Goal: Task Accomplishment & Management: Manage account settings

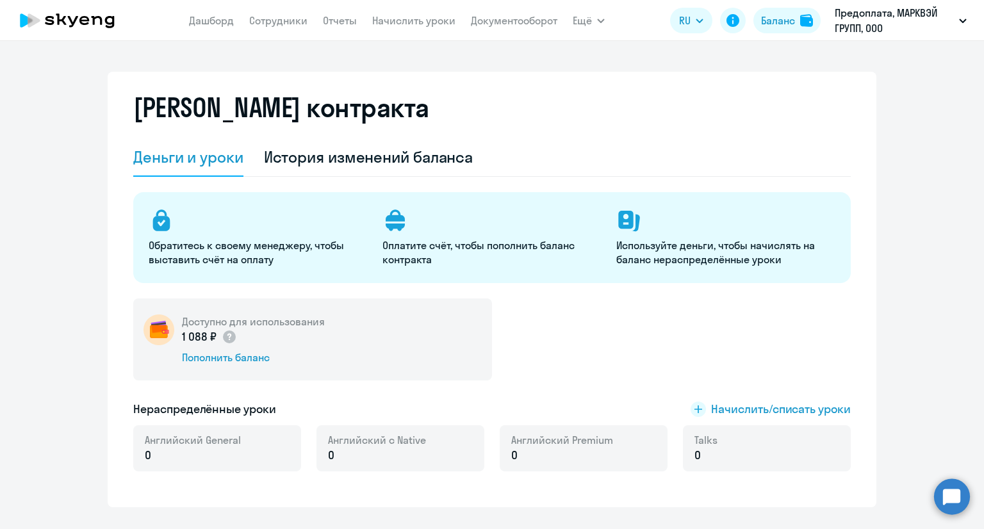
select select "english_adult_not_native_speaker"
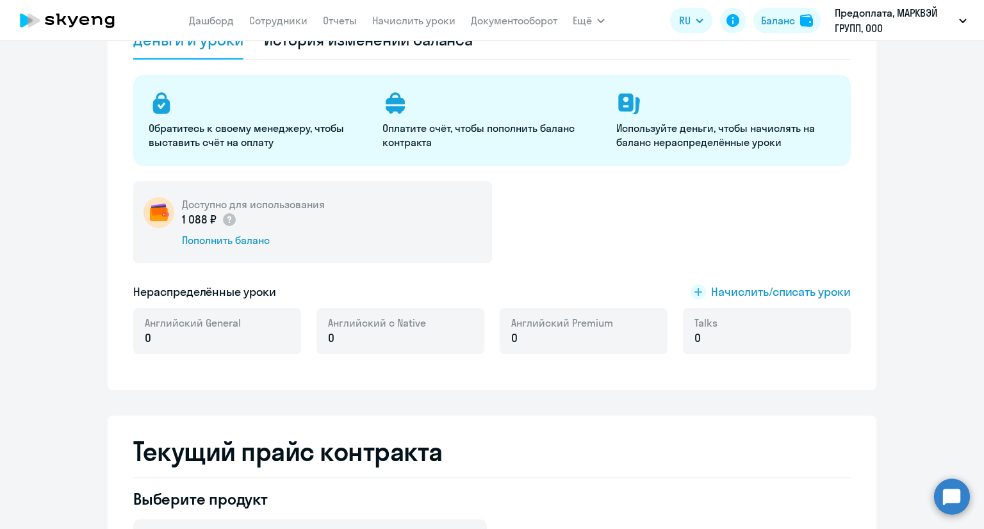
scroll to position [192, 0]
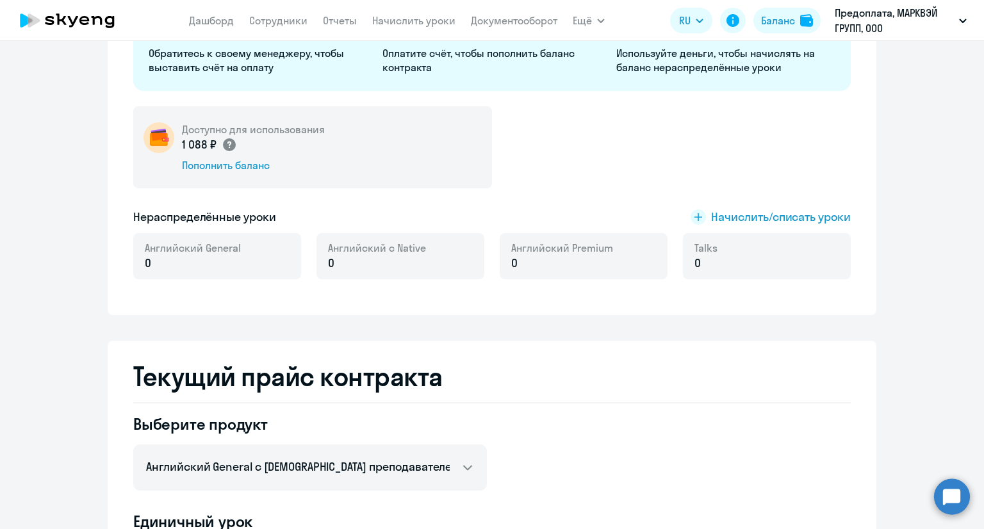
click at [225, 144] on circle at bounding box center [229, 144] width 13 height 13
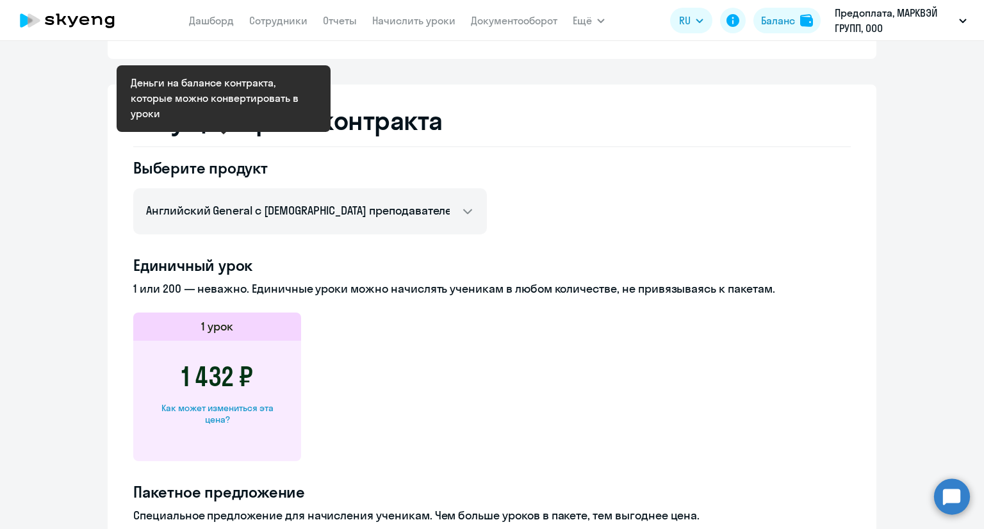
scroll to position [64, 0]
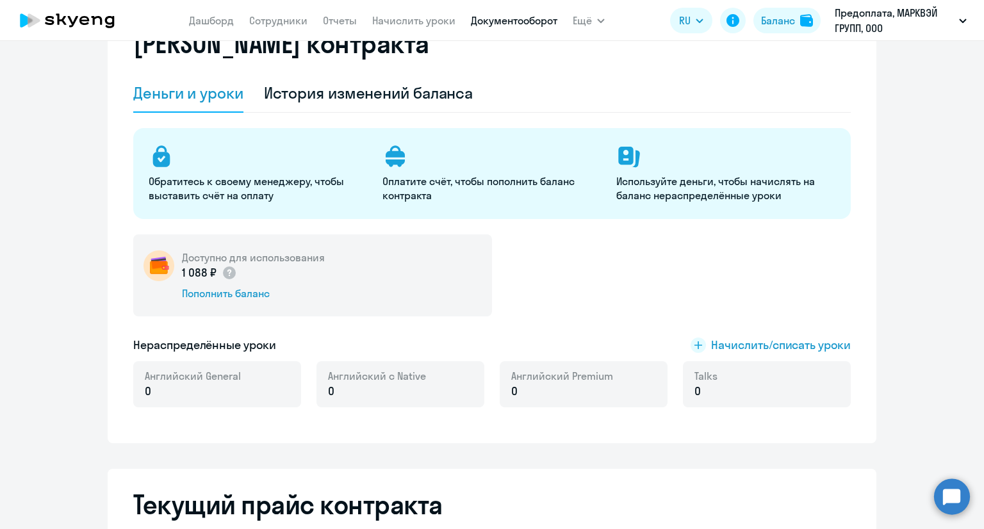
click at [493, 24] on link "Документооборот" at bounding box center [514, 20] width 86 height 13
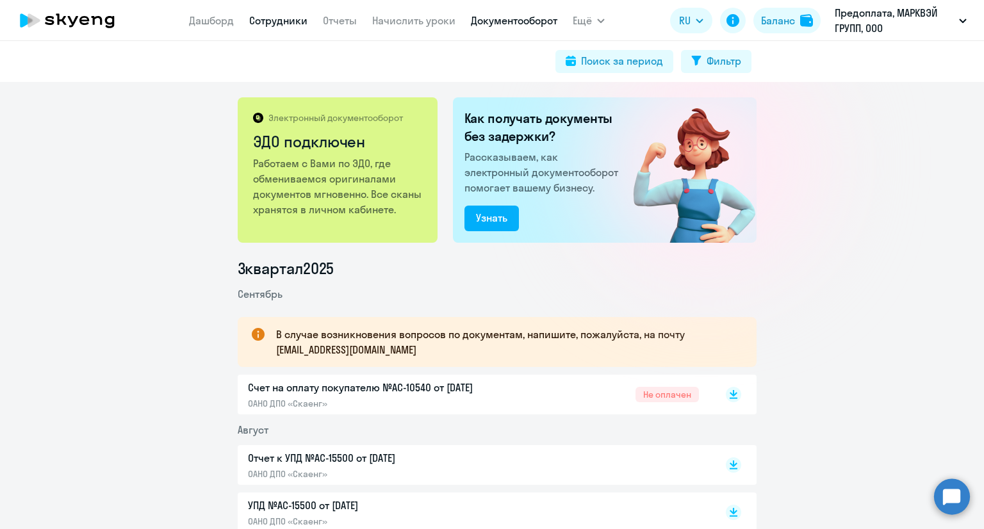
click at [258, 20] on link "Сотрудники" at bounding box center [278, 20] width 58 height 13
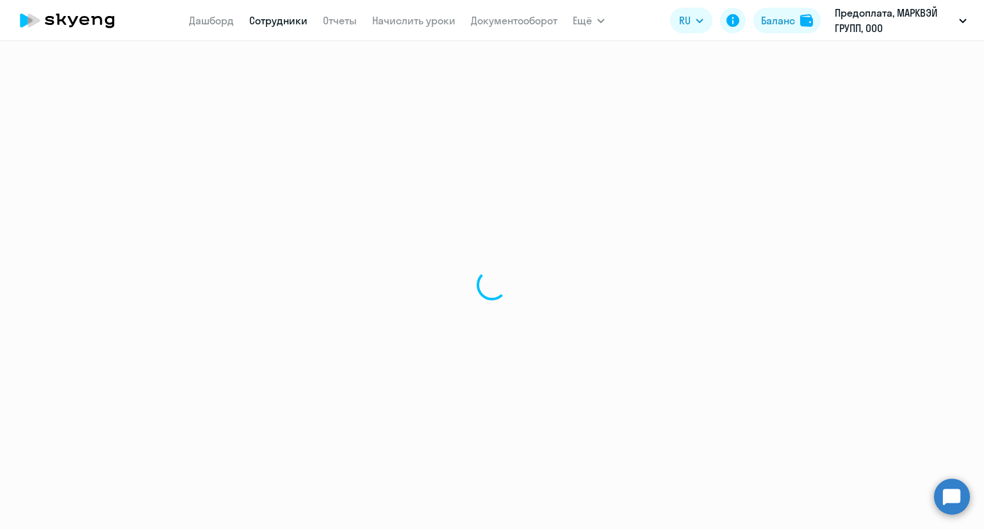
select select "30"
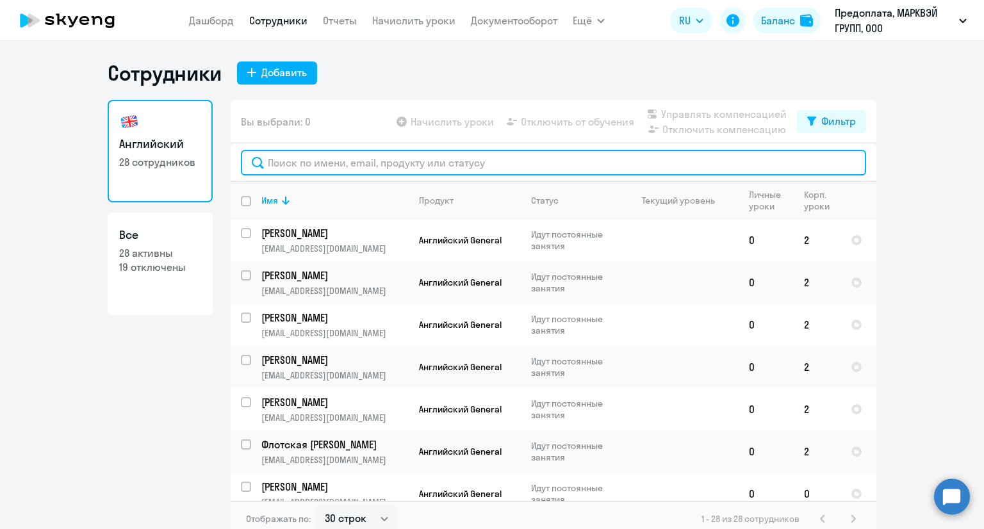
click at [408, 159] on input "text" at bounding box center [553, 163] width 625 height 26
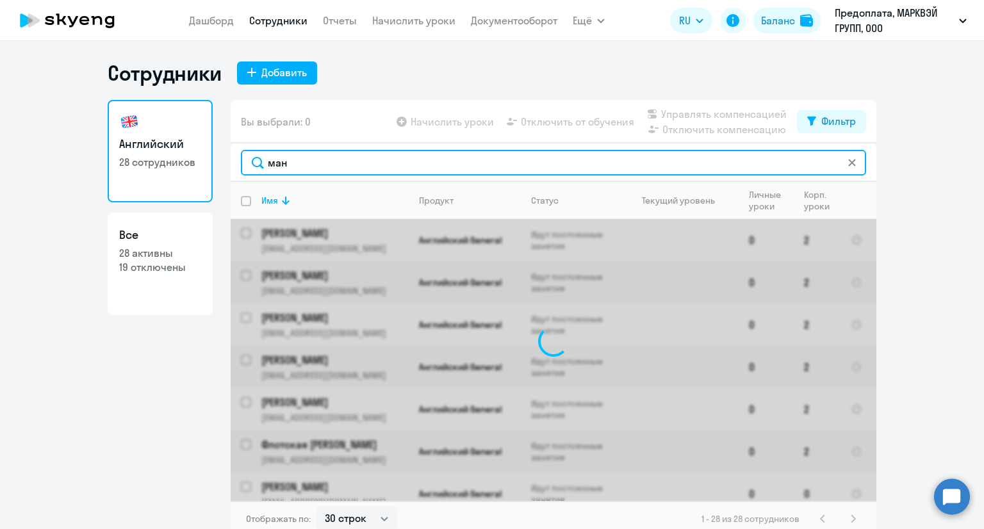
type input "мань"
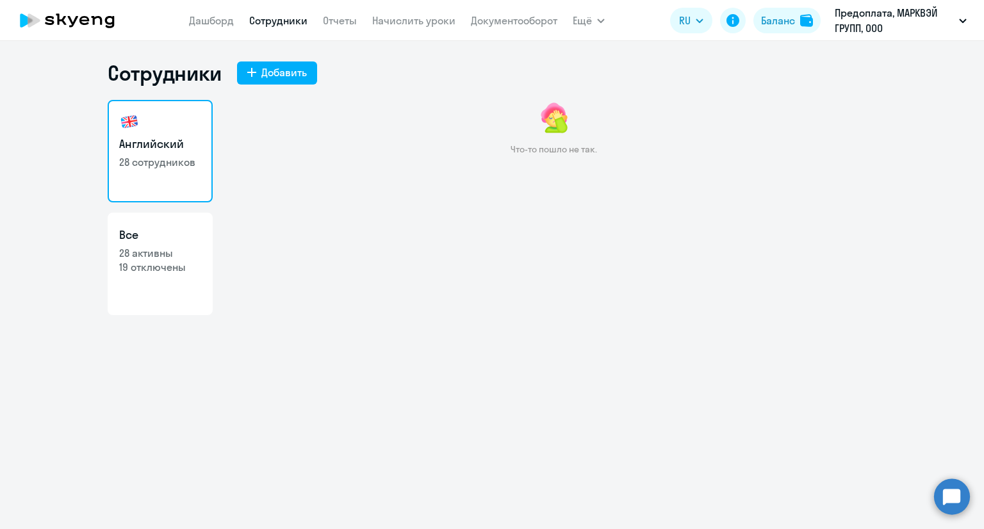
click at [157, 149] on h3 "Английский" at bounding box center [160, 144] width 82 height 17
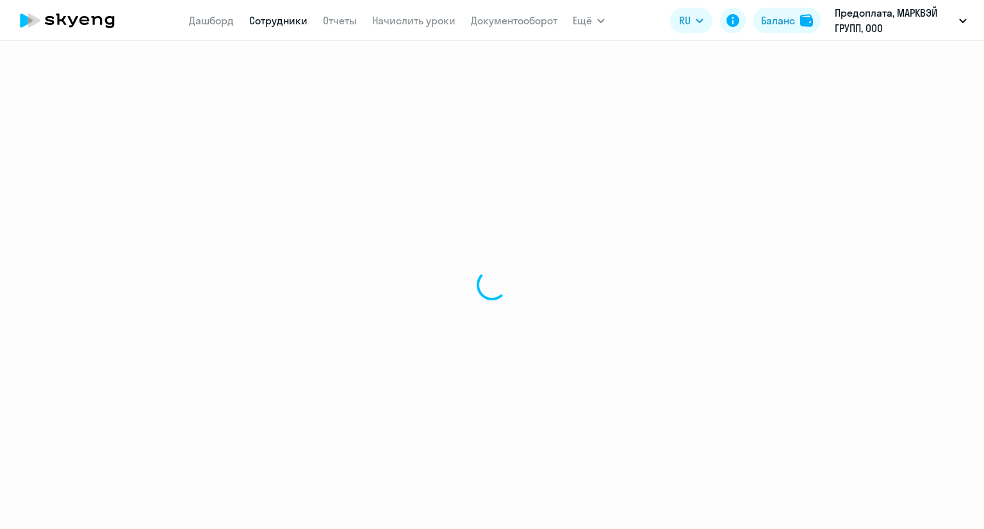
select select "30"
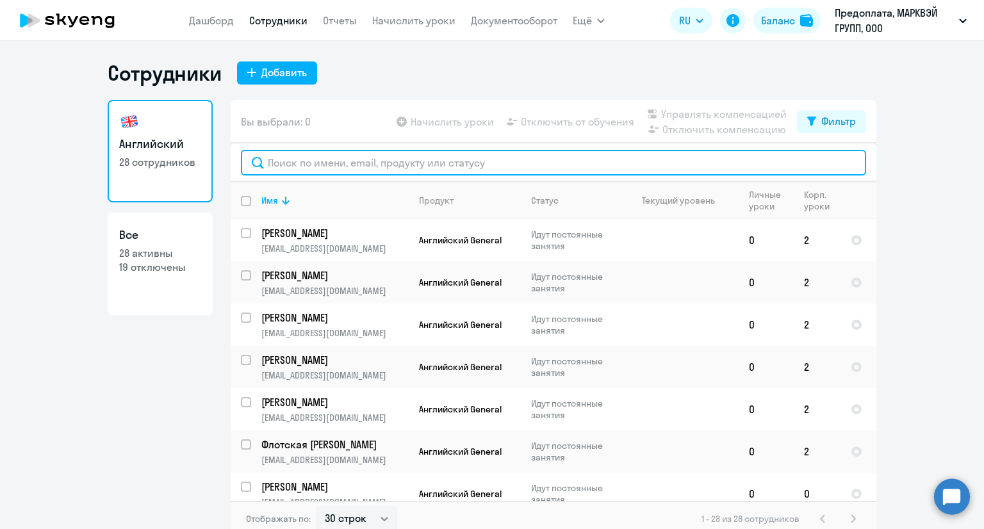
click at [339, 157] on input "text" at bounding box center [553, 163] width 625 height 26
type input "ман"
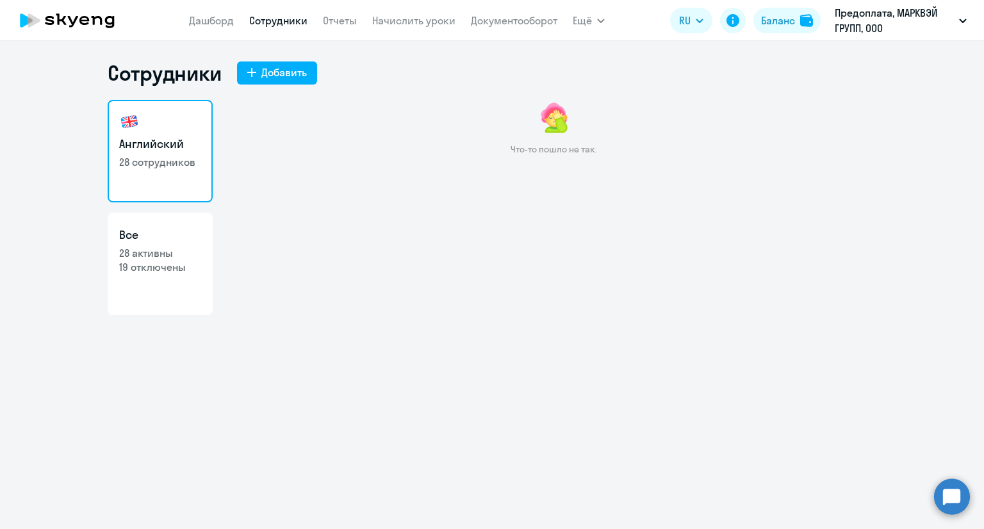
click at [923, 32] on p "Предоплата, МАРКВЭЙ ГРУПП, ООО" at bounding box center [894, 20] width 119 height 31
click at [917, 23] on p "Предоплата, МАРКВЭЙ ГРУПП, ООО" at bounding box center [894, 20] width 119 height 31
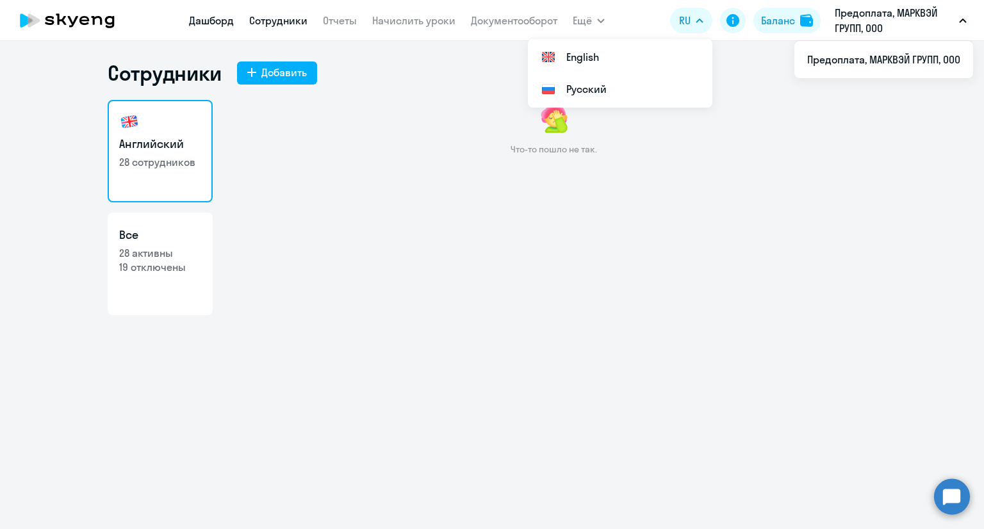
click at [202, 19] on link "Дашборд" at bounding box center [211, 20] width 45 height 13
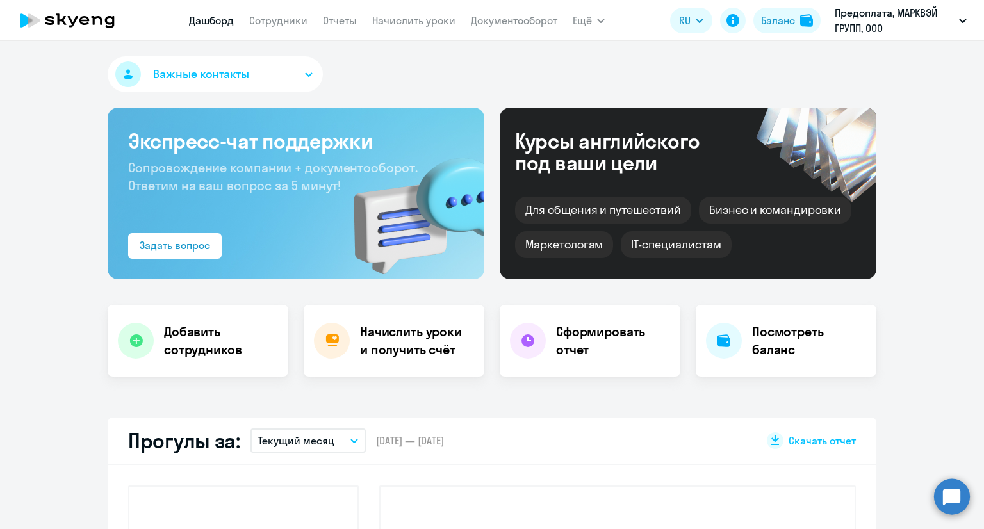
select select "30"
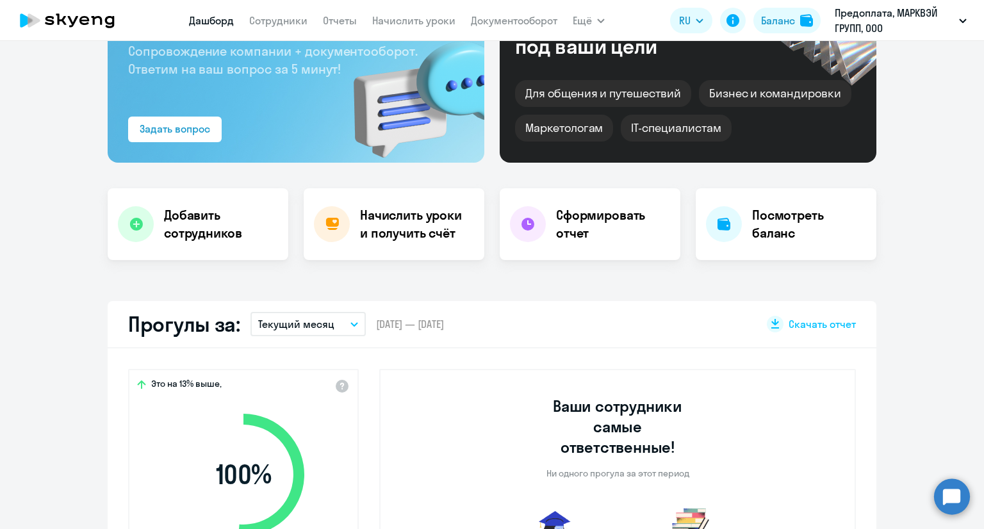
scroll to position [256, 0]
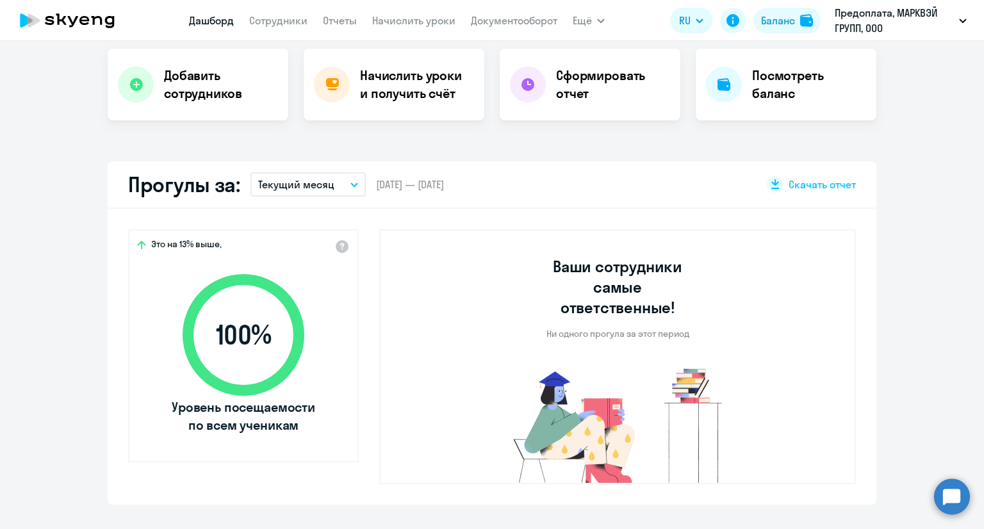
click at [306, 191] on p "Текущий месяц" at bounding box center [296, 184] width 76 height 15
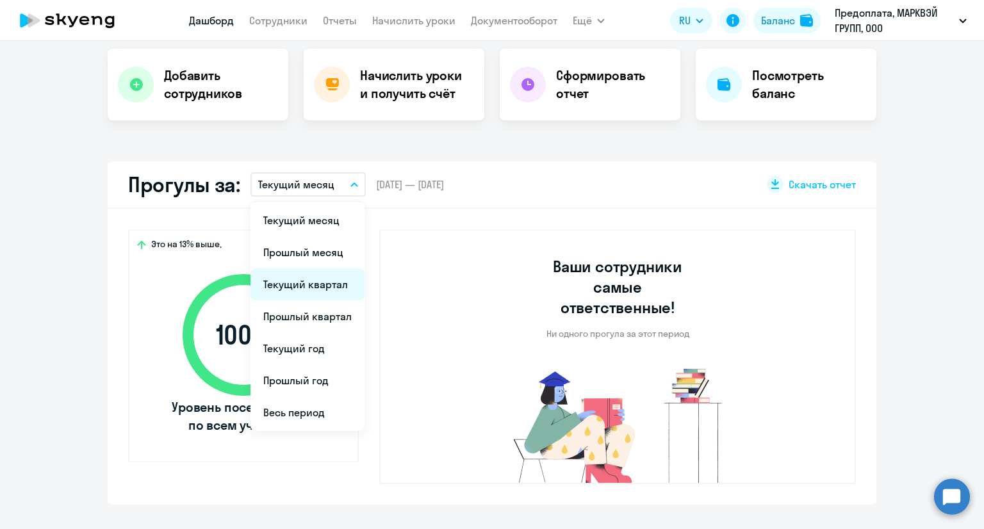
click at [313, 275] on li "Текущий квартал" at bounding box center [307, 284] width 114 height 32
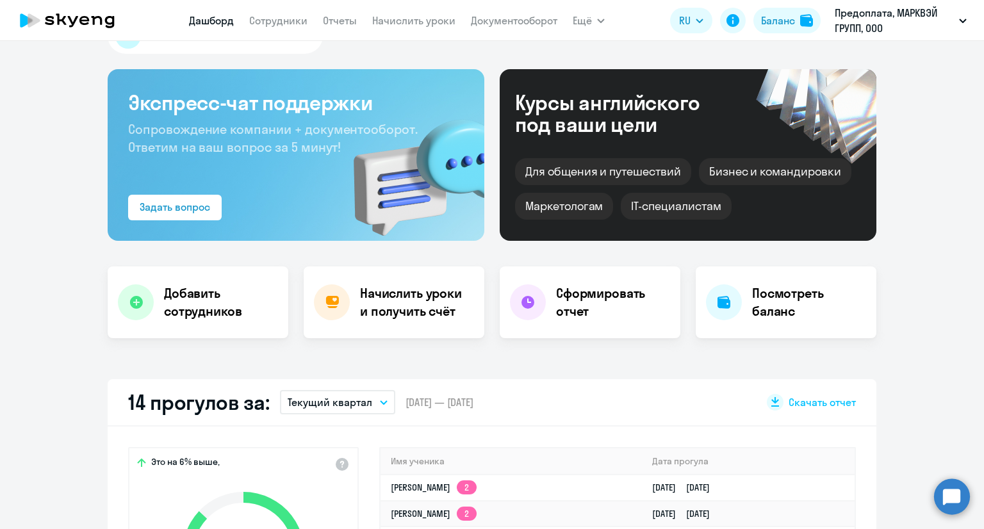
scroll to position [0, 0]
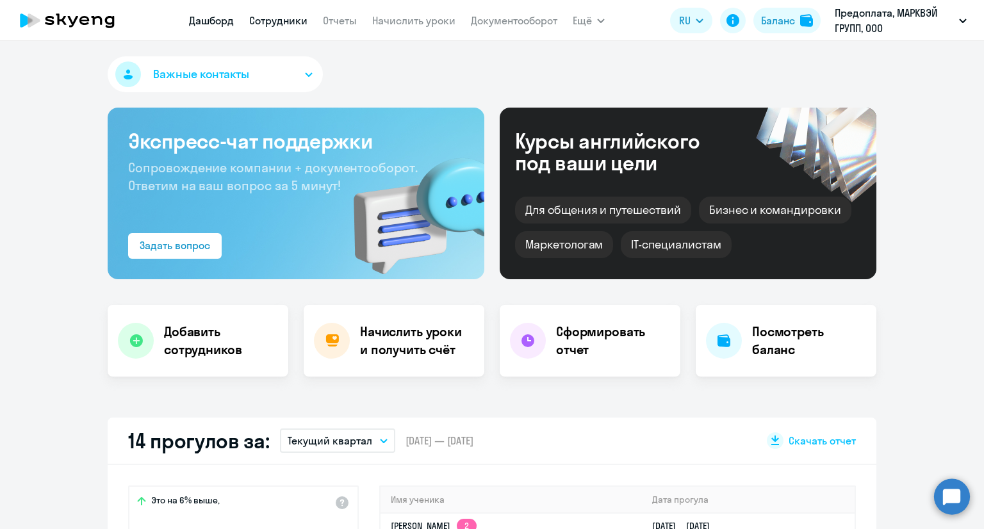
click at [277, 17] on link "Сотрудники" at bounding box center [278, 20] width 58 height 13
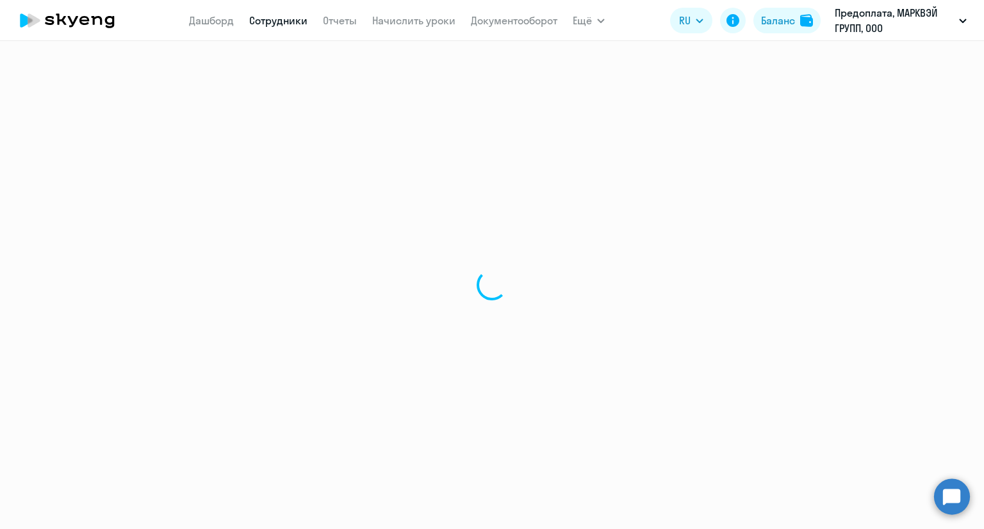
select select "30"
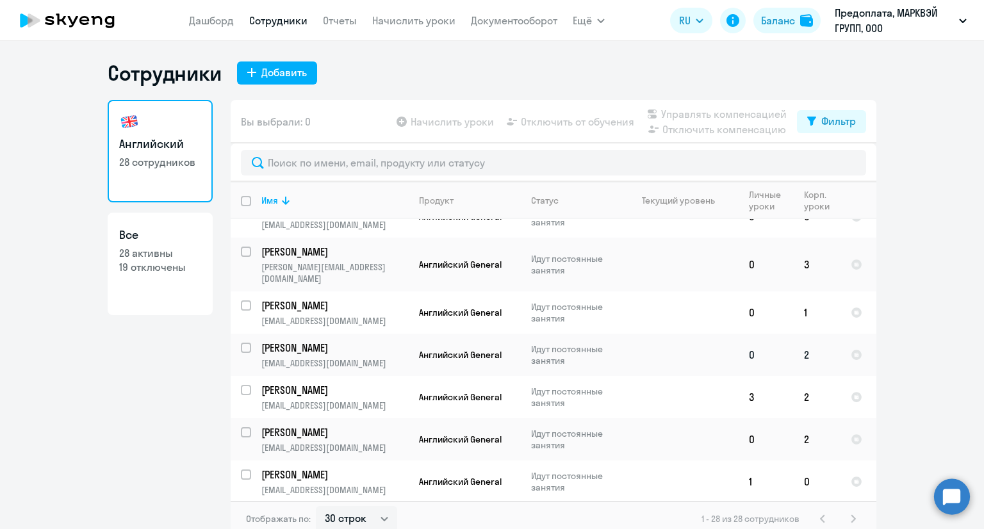
scroll to position [512, 0]
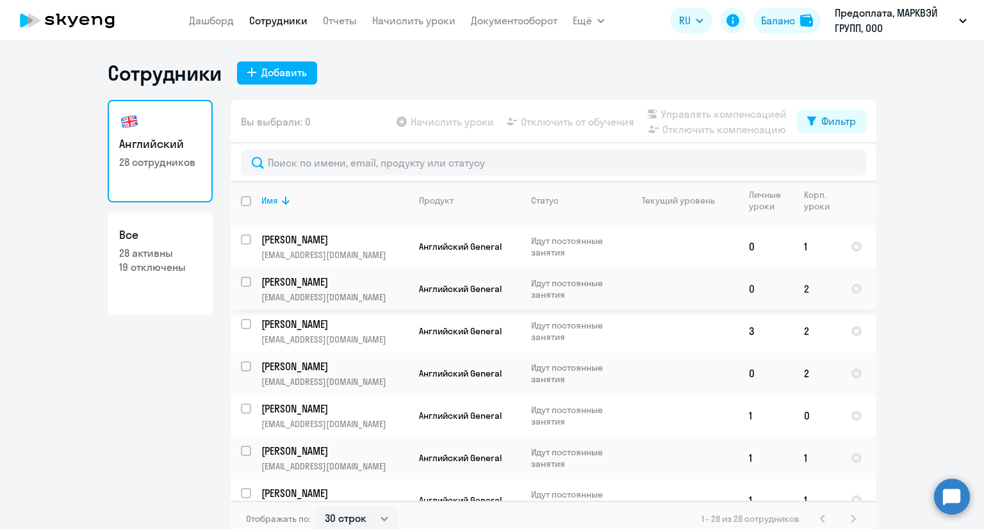
click at [317, 291] on p "[EMAIL_ADDRESS][DOMAIN_NAME]" at bounding box center [334, 297] width 147 height 12
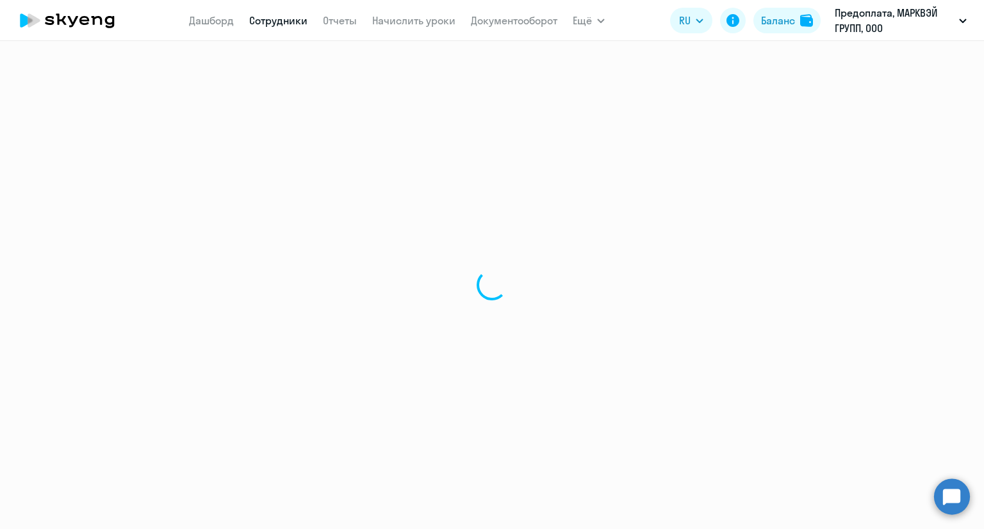
select select "english"
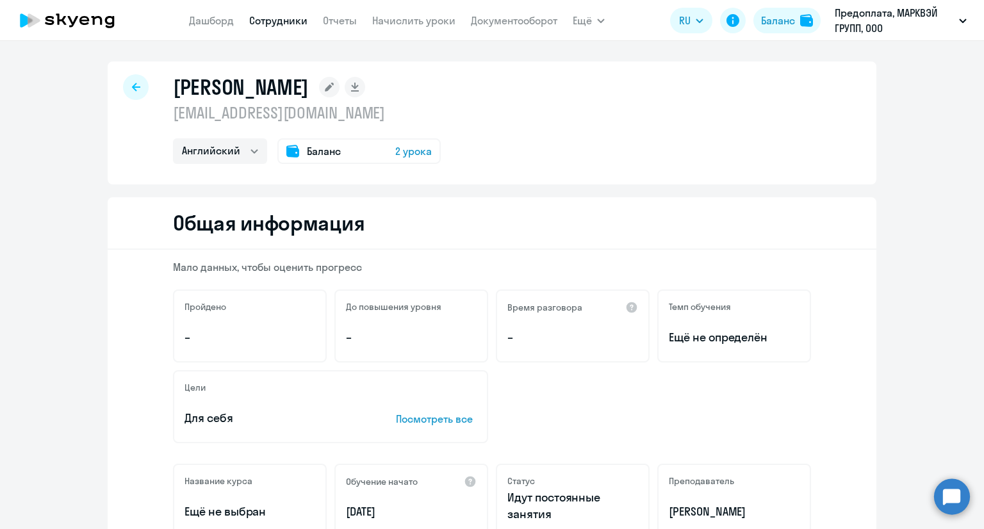
click at [420, 29] on nav "[PERSON_NAME] Отчеты Начислить уроки Документооборот" at bounding box center [373, 21] width 368 height 26
click at [421, 26] on link "Начислить уроки" at bounding box center [413, 20] width 83 height 13
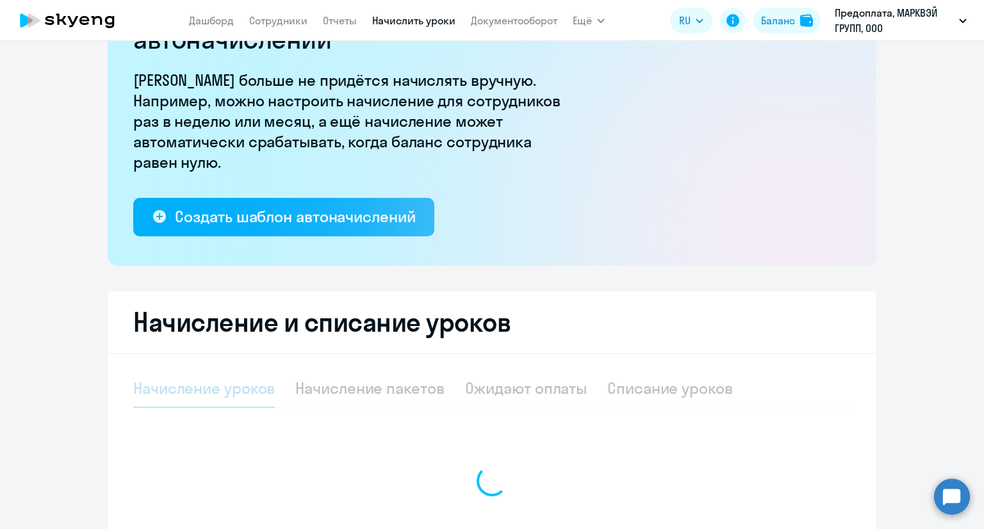
select select "10"
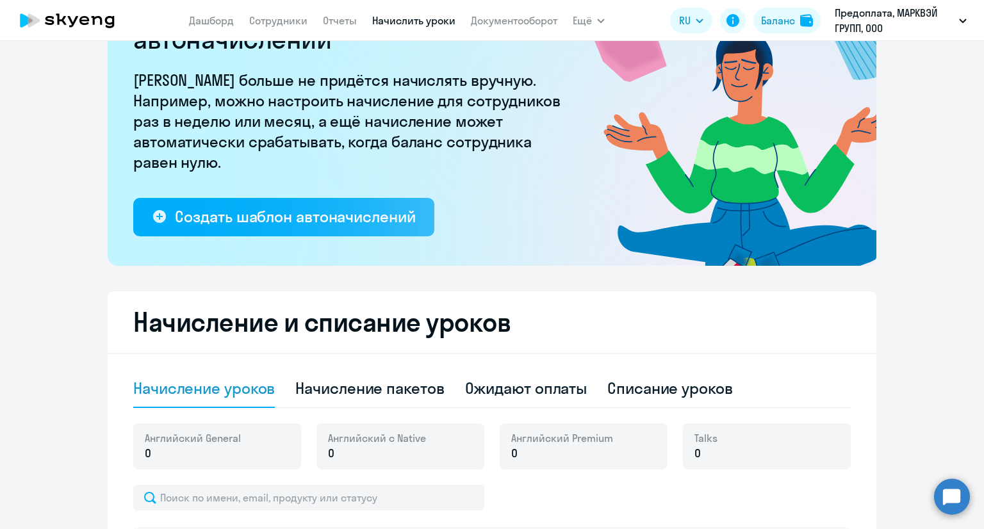
scroll to position [228, 0]
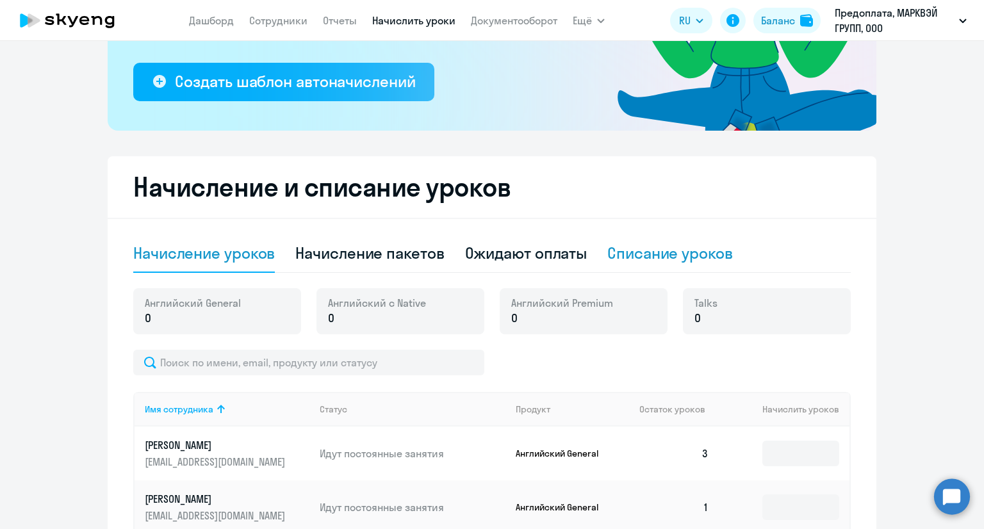
click at [640, 256] on div "Списание уроков" at bounding box center [670, 253] width 126 height 20
select select "10"
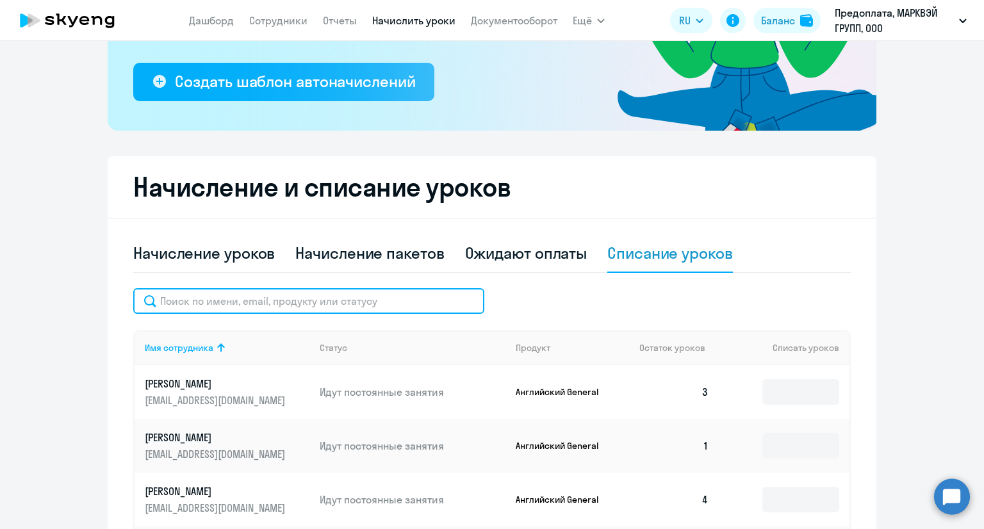
click at [292, 307] on input "text" at bounding box center [308, 301] width 351 height 26
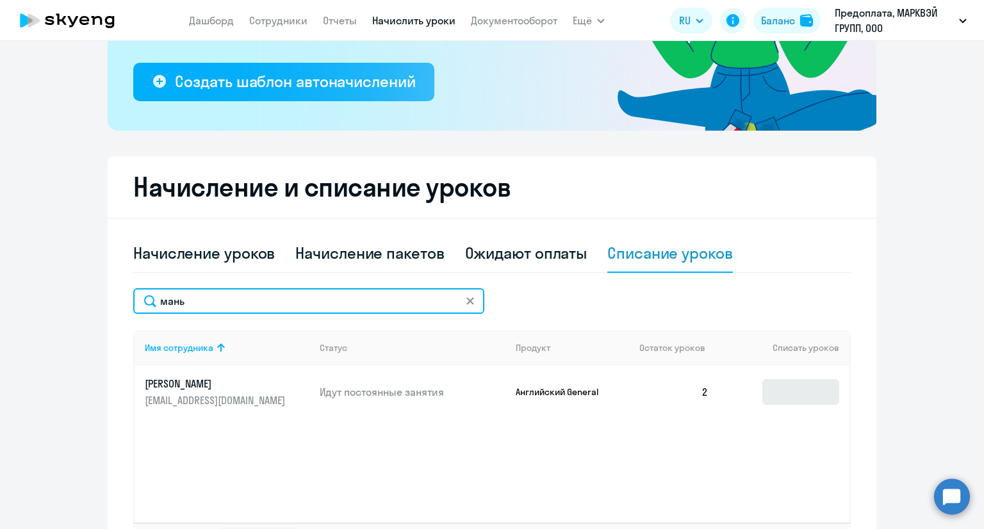
type input "мань"
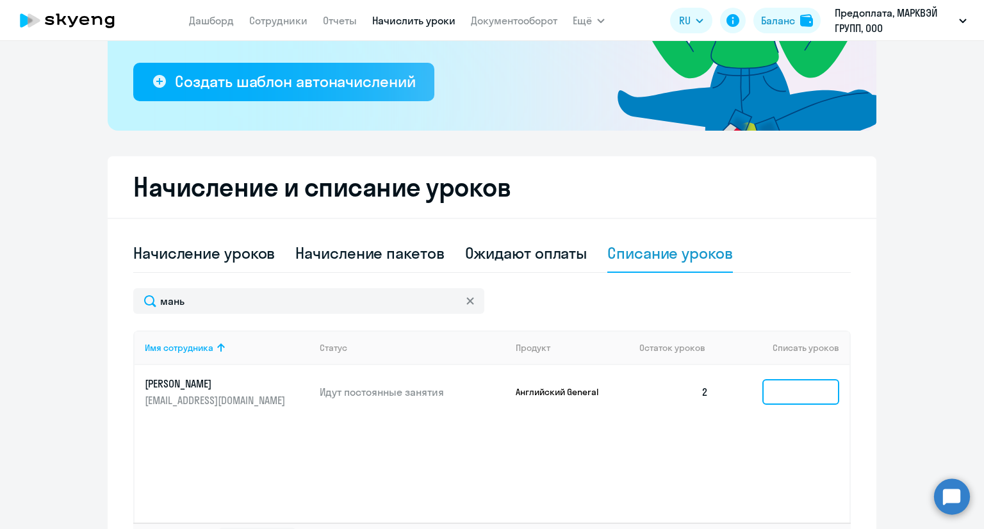
click at [762, 397] on input at bounding box center [800, 392] width 77 height 26
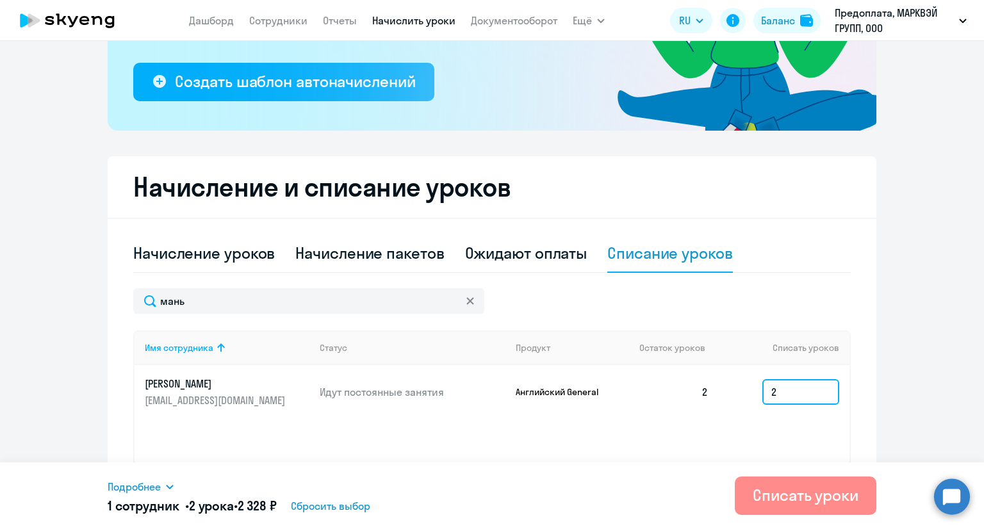
type input "2"
click at [795, 493] on div "Списать уроки" at bounding box center [806, 495] width 106 height 20
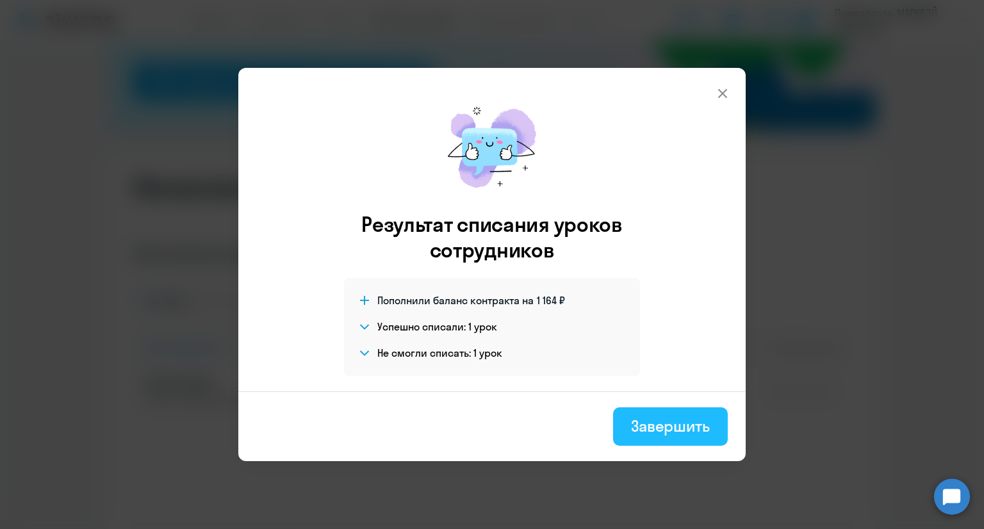
click at [651, 425] on div "Завершить" at bounding box center [670, 426] width 79 height 20
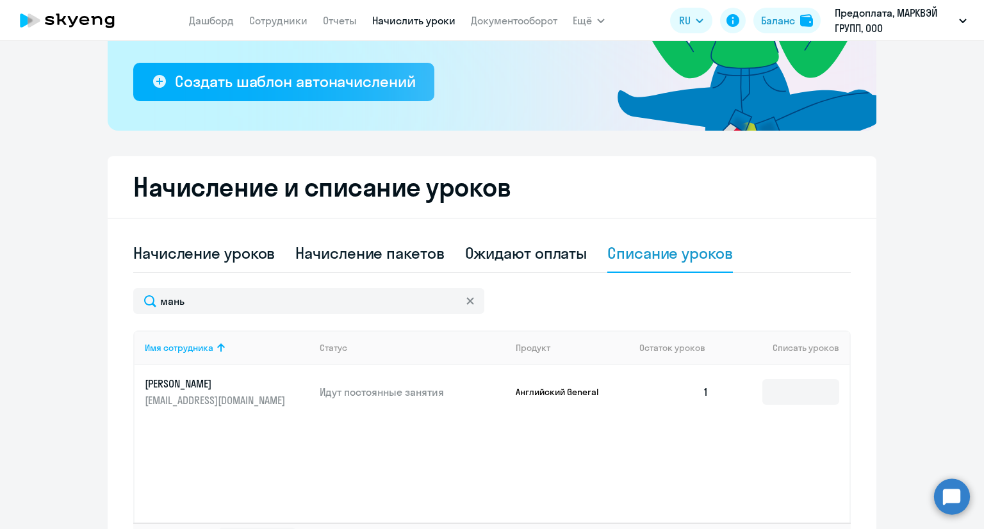
scroll to position [0, 0]
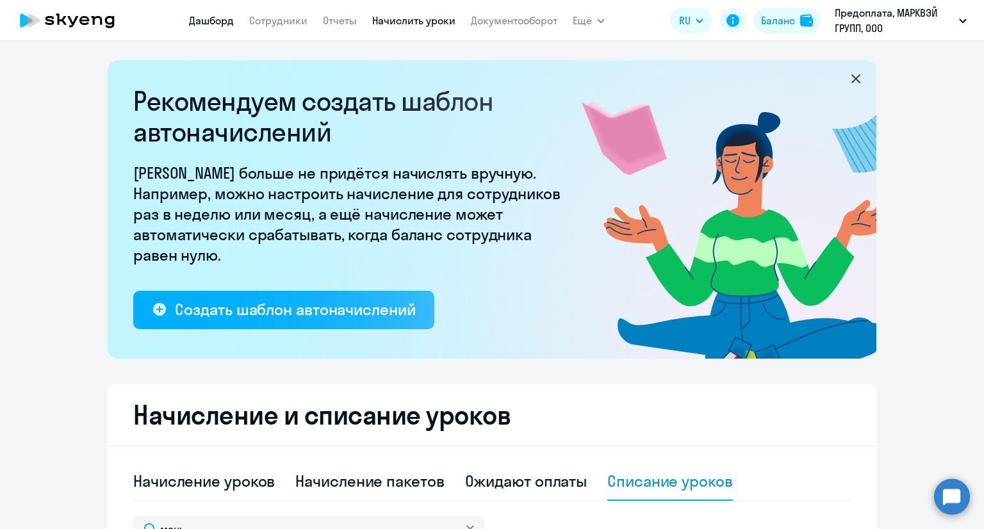
click at [205, 15] on link "Дашборд" at bounding box center [211, 20] width 45 height 13
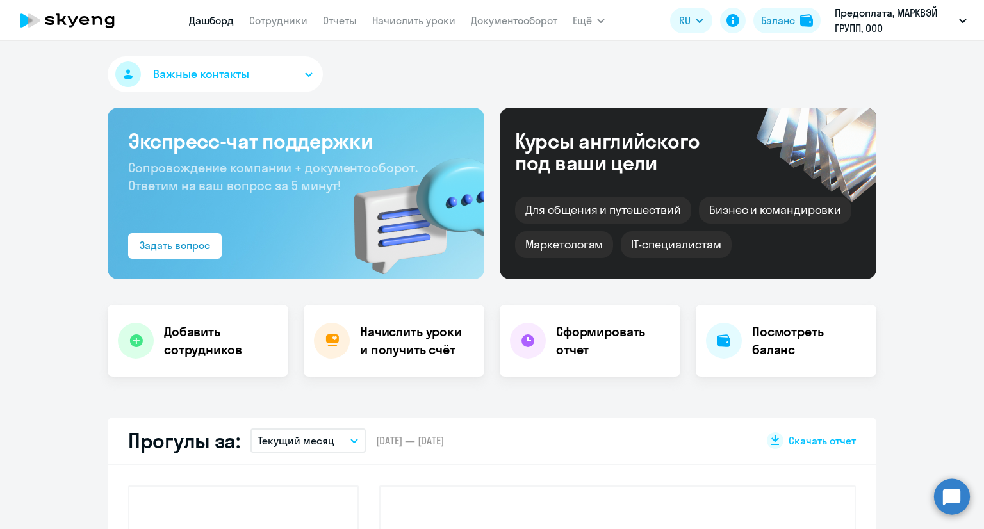
select select "30"
click at [256, 28] on app-menu-item-link "Сотрудники" at bounding box center [278, 21] width 58 height 16
click at [265, 16] on link "Сотрудники" at bounding box center [278, 20] width 58 height 13
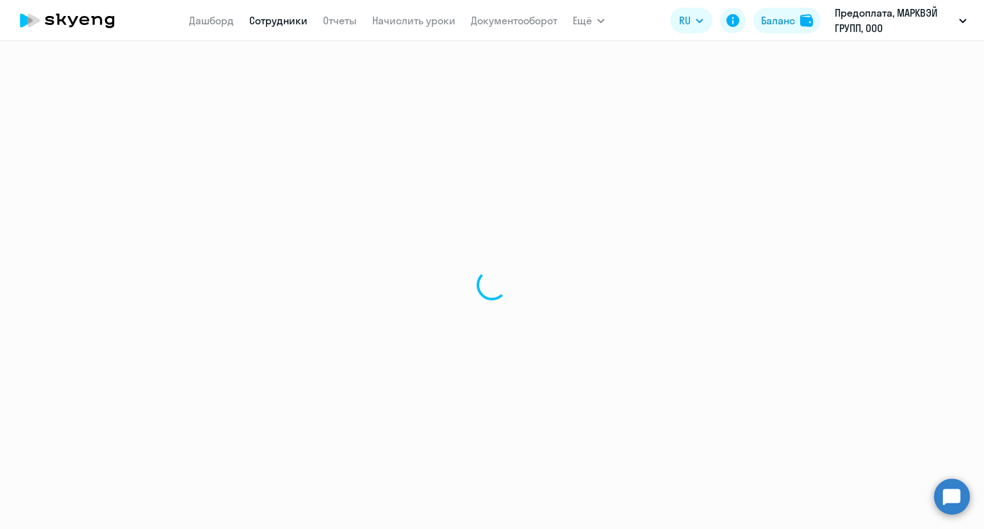
select select "30"
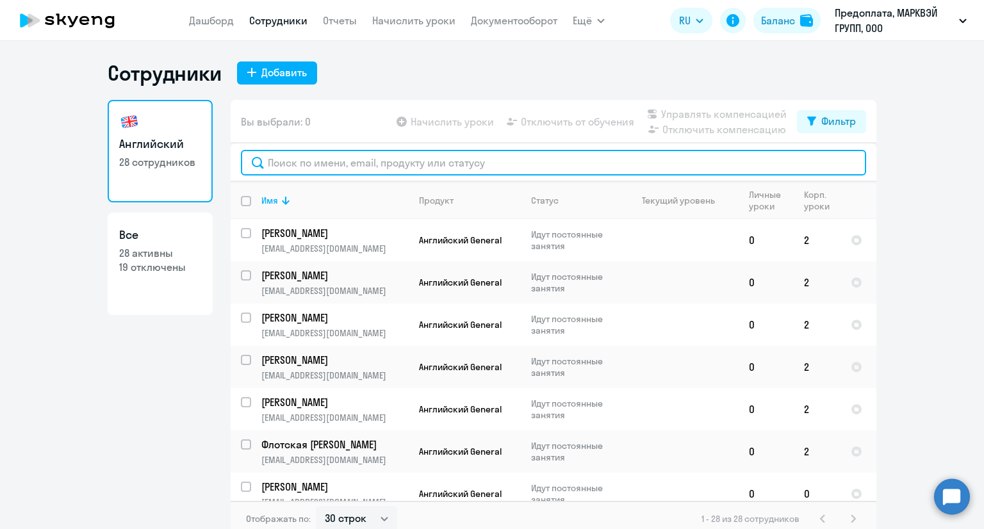
click at [334, 159] on input "text" at bounding box center [553, 163] width 625 height 26
type input "ма"
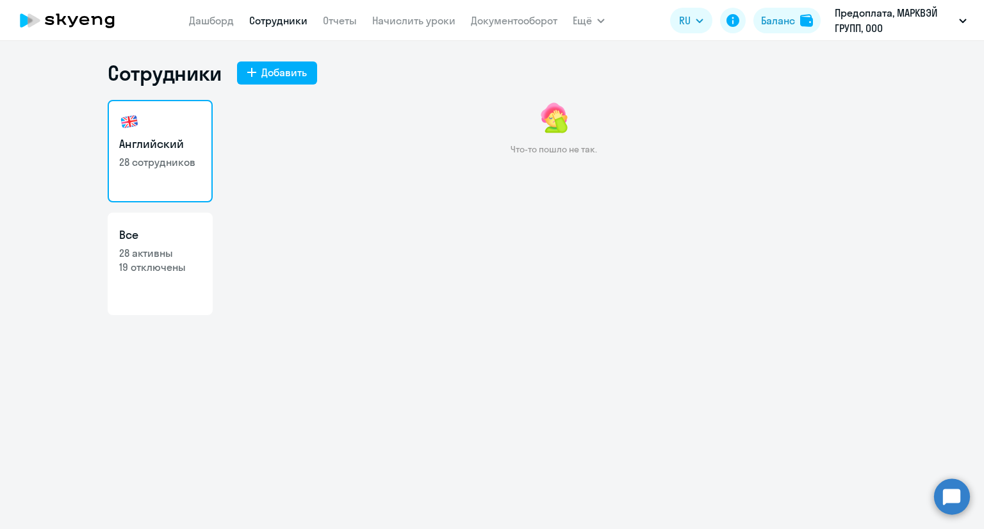
click at [265, 23] on link "Сотрудники" at bounding box center [278, 20] width 58 height 13
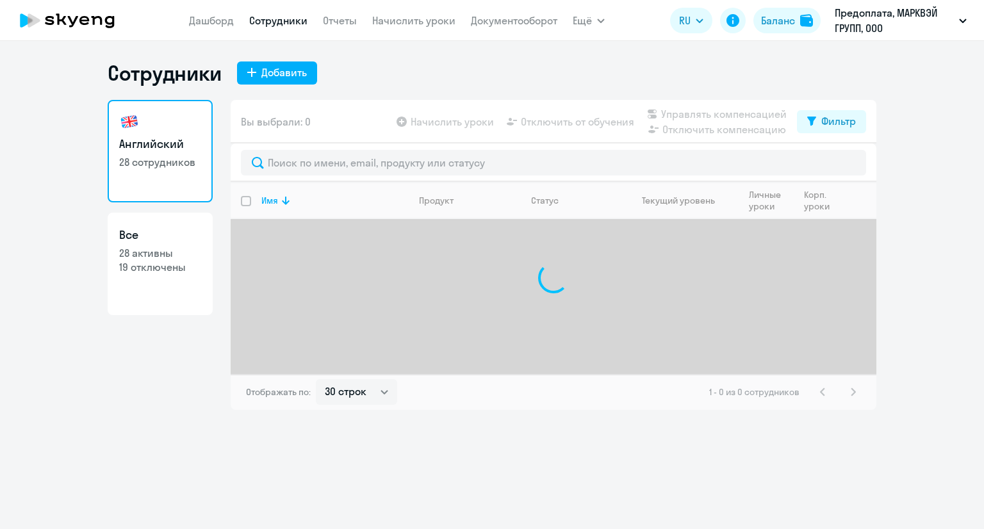
select select "30"
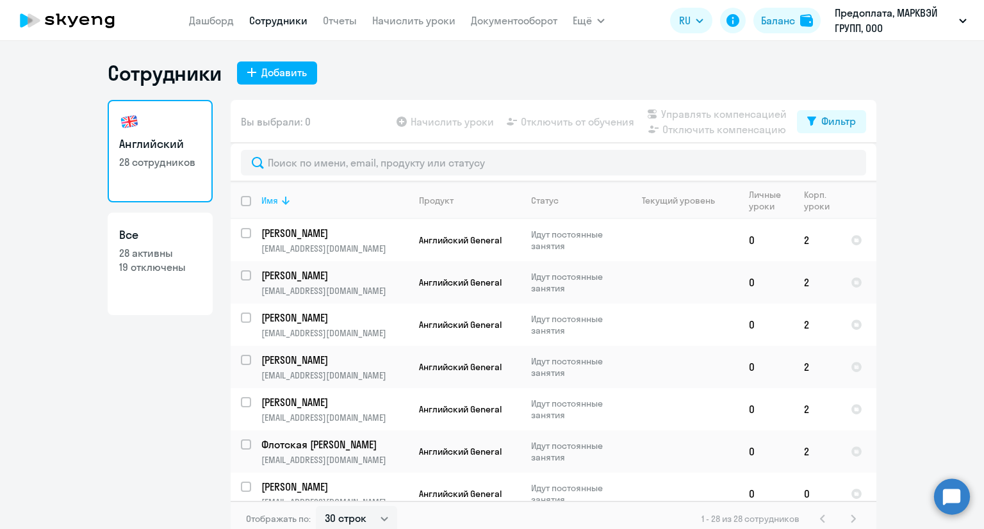
click at [278, 200] on icon at bounding box center [285, 200] width 15 height 15
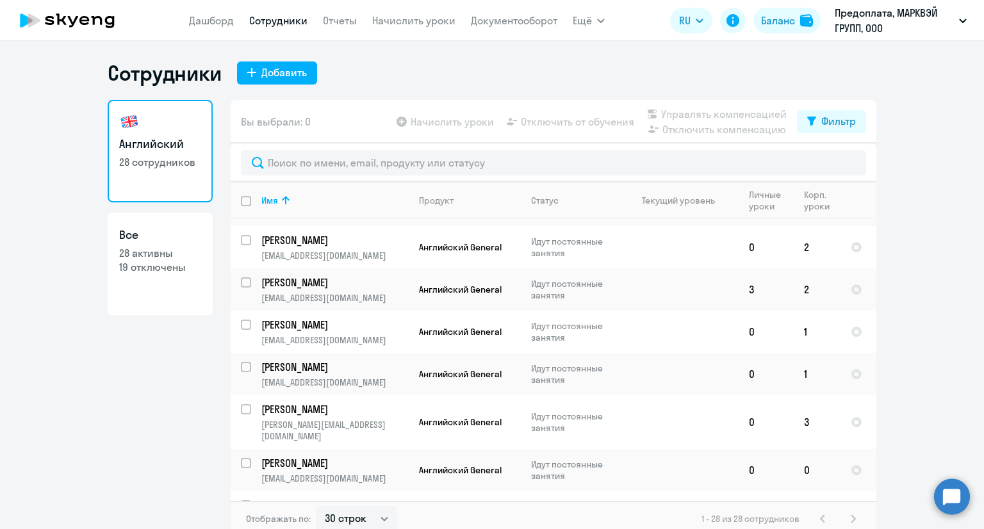
scroll to position [512, 0]
click at [242, 320] on input "select row 41912756" at bounding box center [254, 332] width 26 height 26
checkbox input "true"
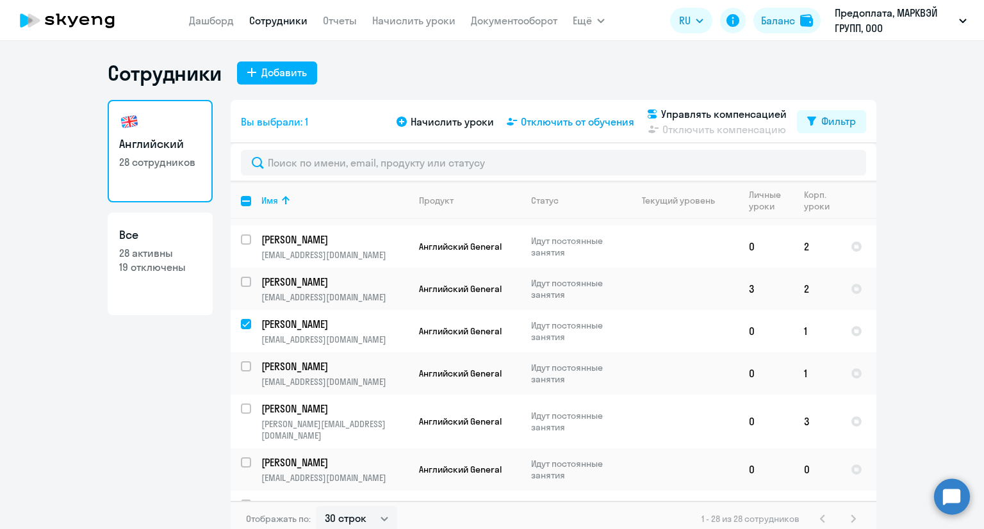
click at [557, 124] on span "Отключить от обучения" at bounding box center [577, 121] width 113 height 15
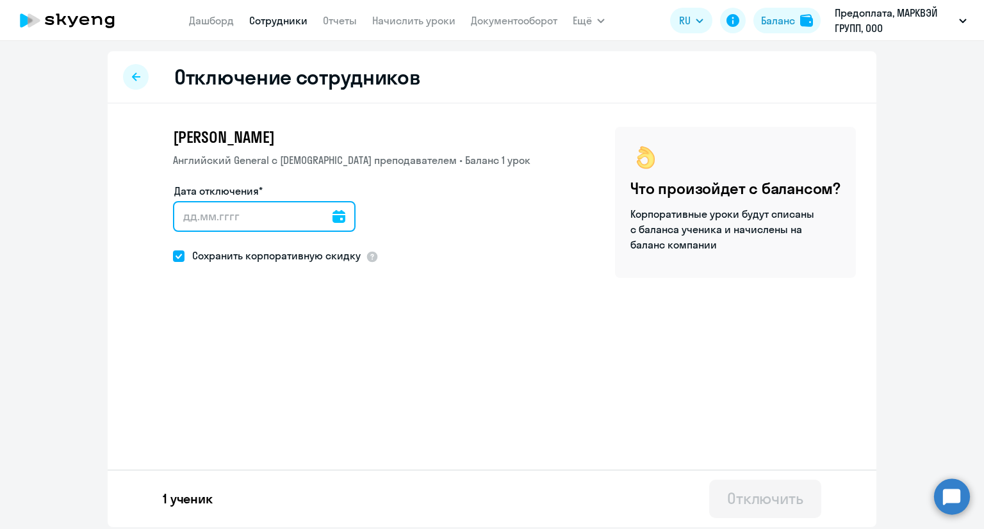
click at [340, 214] on input "Дата отключения*" at bounding box center [264, 216] width 183 height 31
click at [332, 210] on icon at bounding box center [338, 216] width 13 height 13
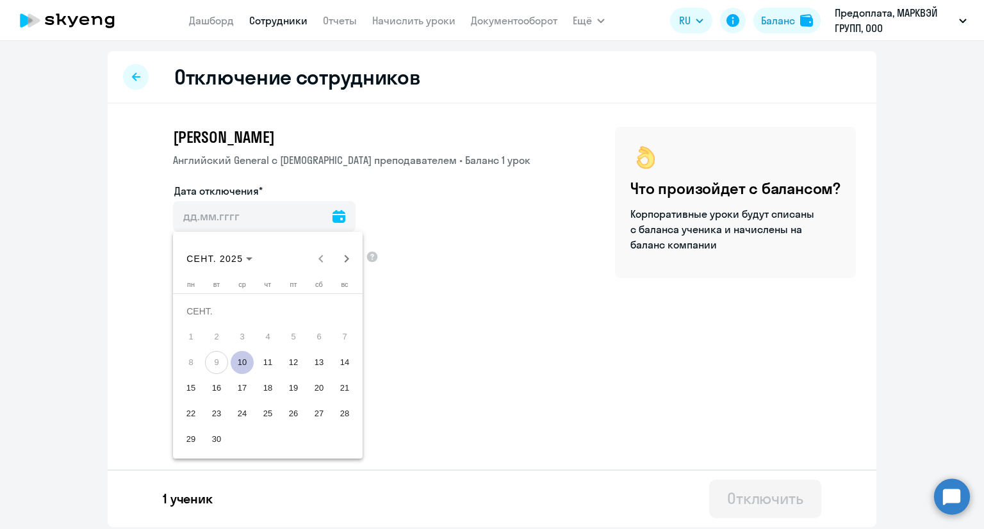
click at [247, 363] on span "10" at bounding box center [242, 362] width 23 height 23
type input "10.09.2025"
type input "10.9.2025"
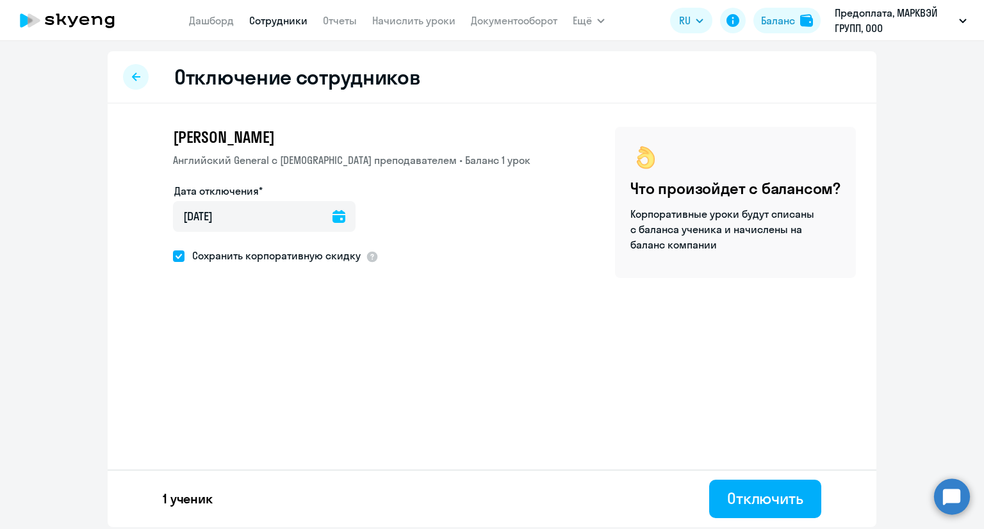
click at [179, 257] on span at bounding box center [179, 256] width 12 height 12
click at [173, 256] on input "Сохранить корпоративную скидку" at bounding box center [172, 256] width 1 height 1
checkbox input "false"
click at [772, 490] on div "Отключить" at bounding box center [765, 498] width 76 height 20
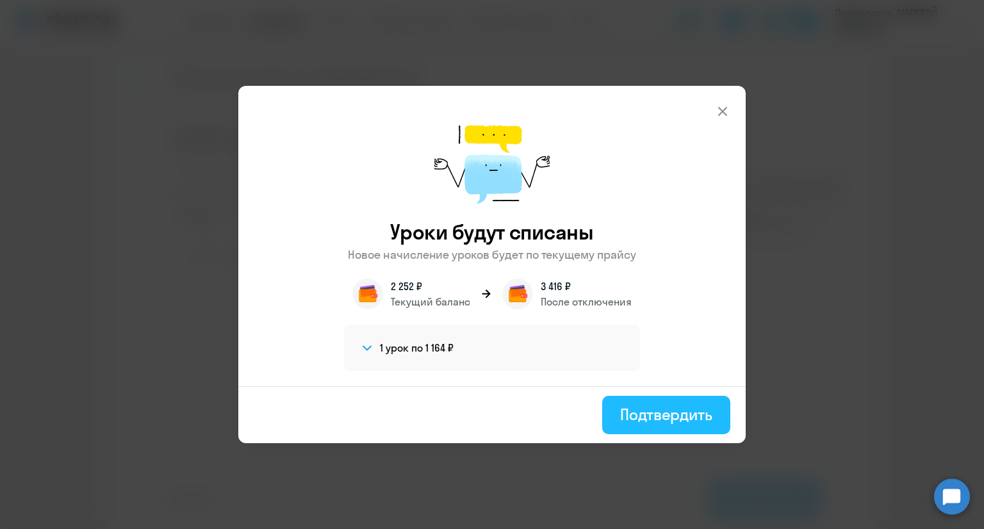
click at [662, 405] on div "Подтвердить" at bounding box center [666, 414] width 92 height 20
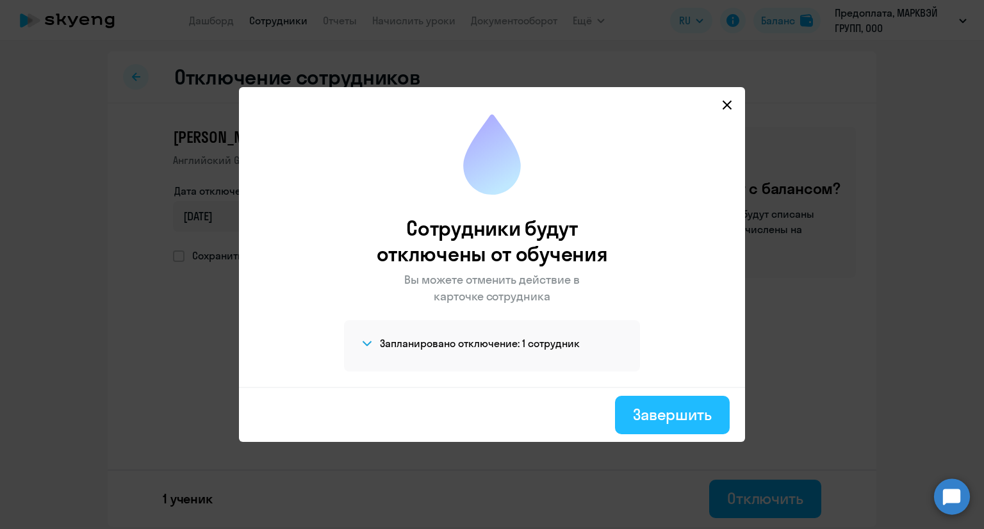
click at [665, 406] on div "Завершить" at bounding box center [672, 414] width 79 height 20
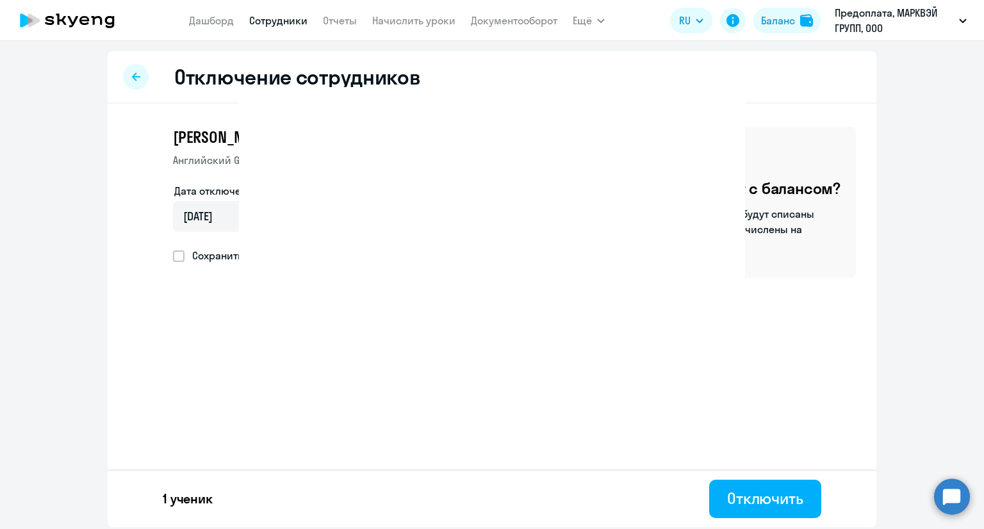
select select "30"
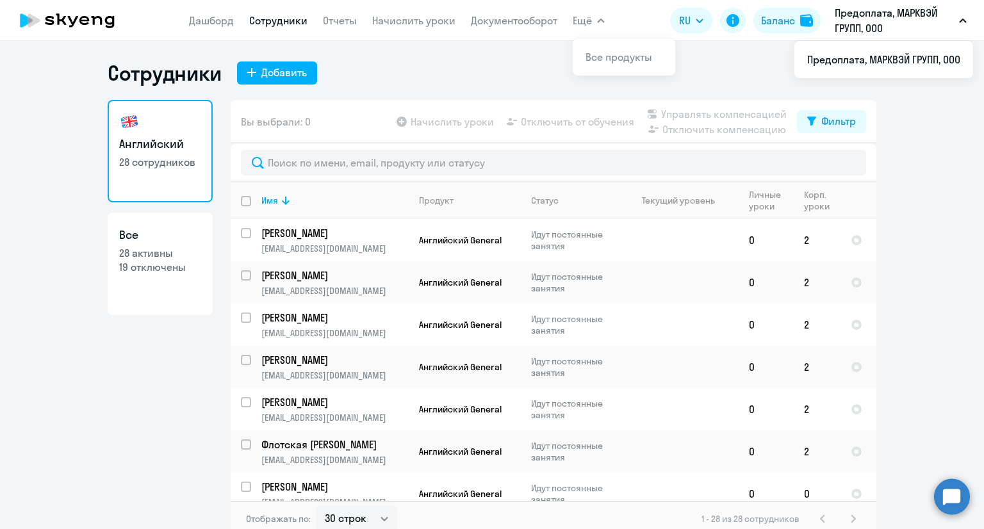
click at [933, 226] on ng-component "Сотрудники Добавить Английский 28 сотрудников Все 28 активны 19 отключены Вы вы…" at bounding box center [492, 298] width 984 height 477
click at [421, 21] on link "Начислить уроки" at bounding box center [413, 20] width 83 height 13
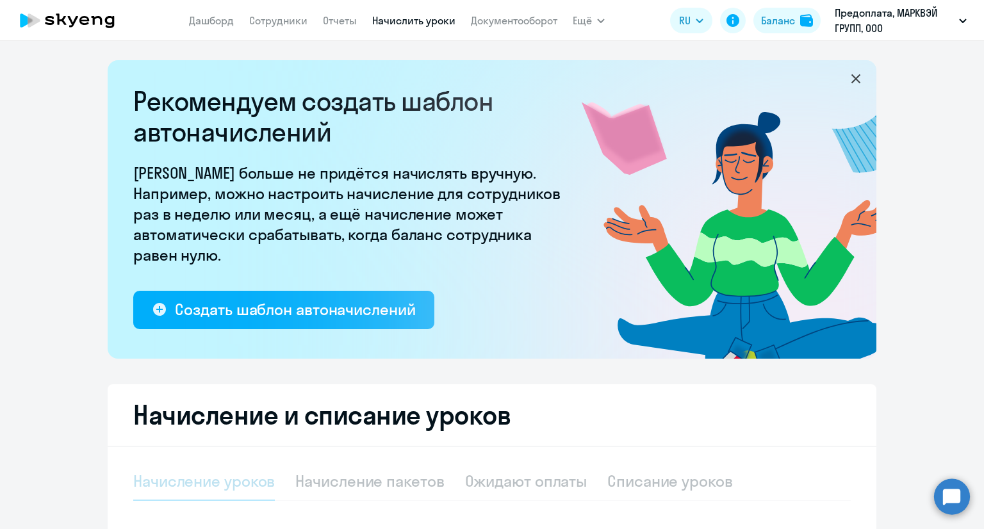
select select "10"
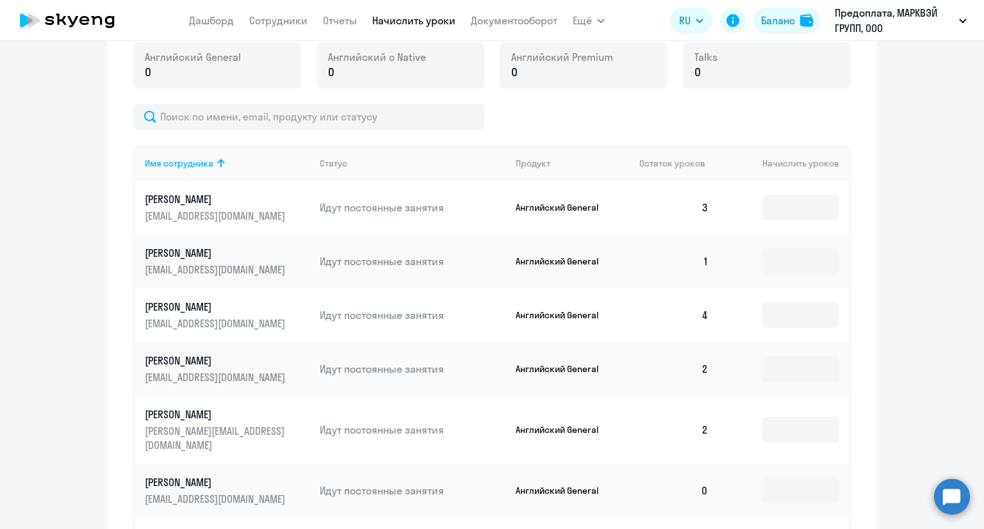
scroll to position [384, 0]
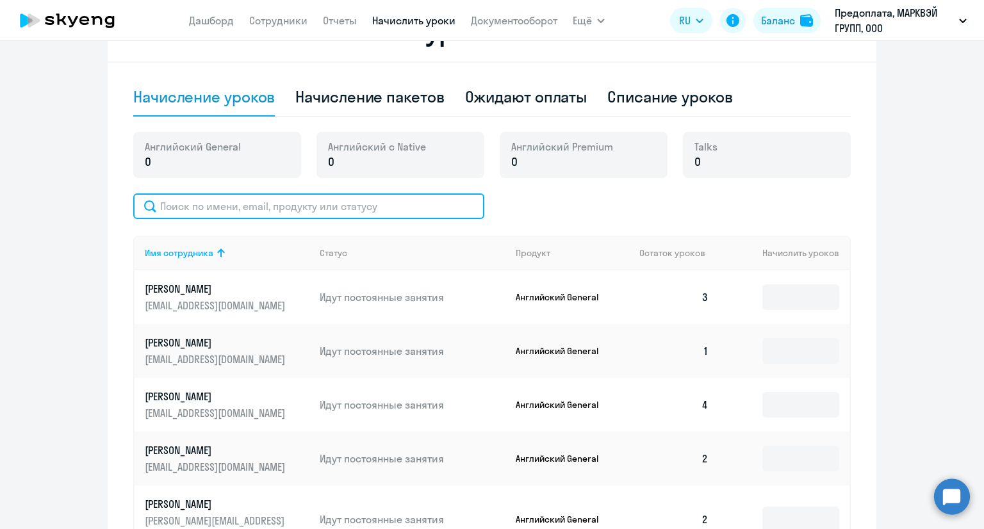
click at [351, 208] on input "text" at bounding box center [308, 206] width 351 height 26
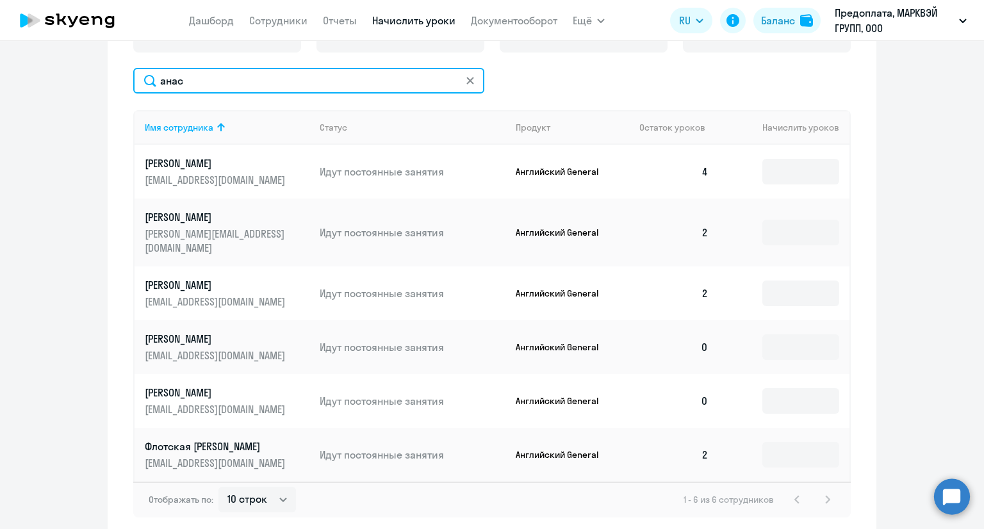
scroll to position [512, 0]
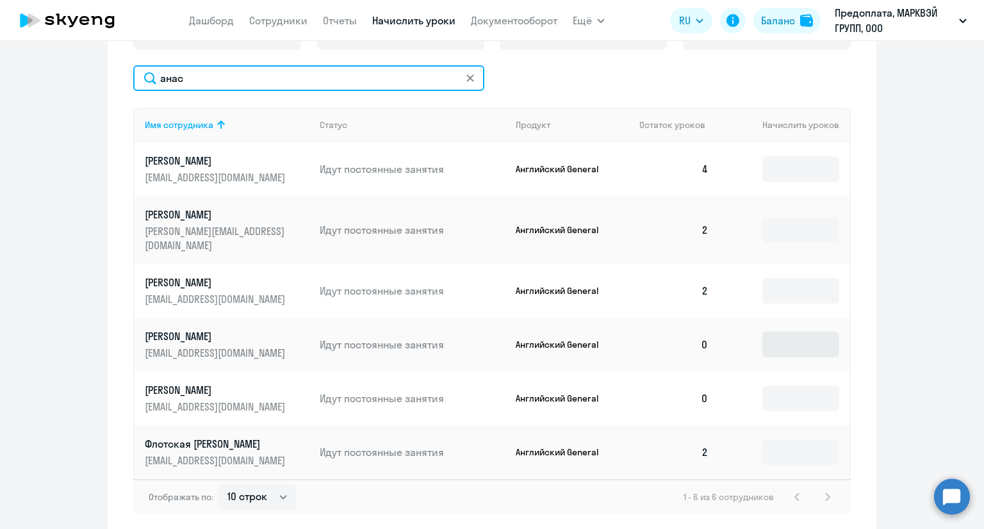
type input "анас"
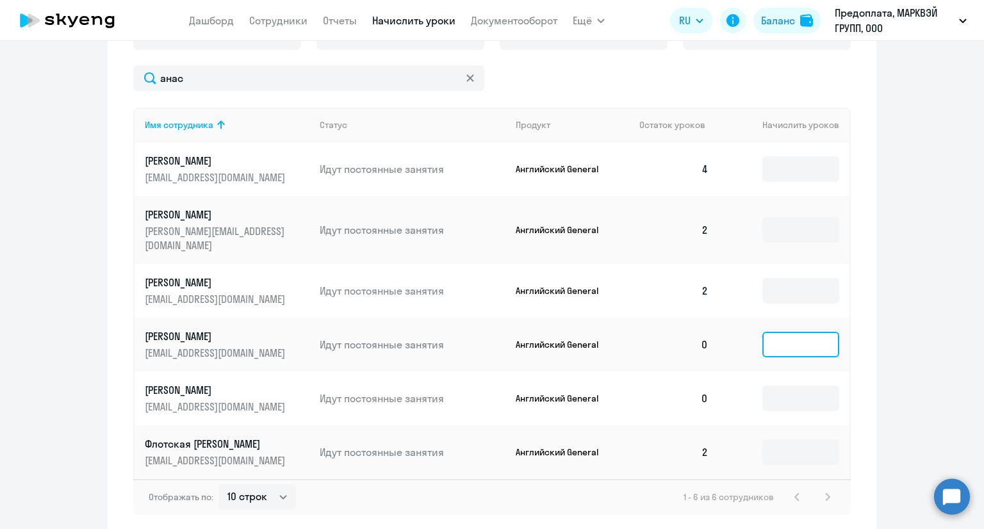
click at [778, 341] on input at bounding box center [800, 345] width 77 height 26
type input "1"
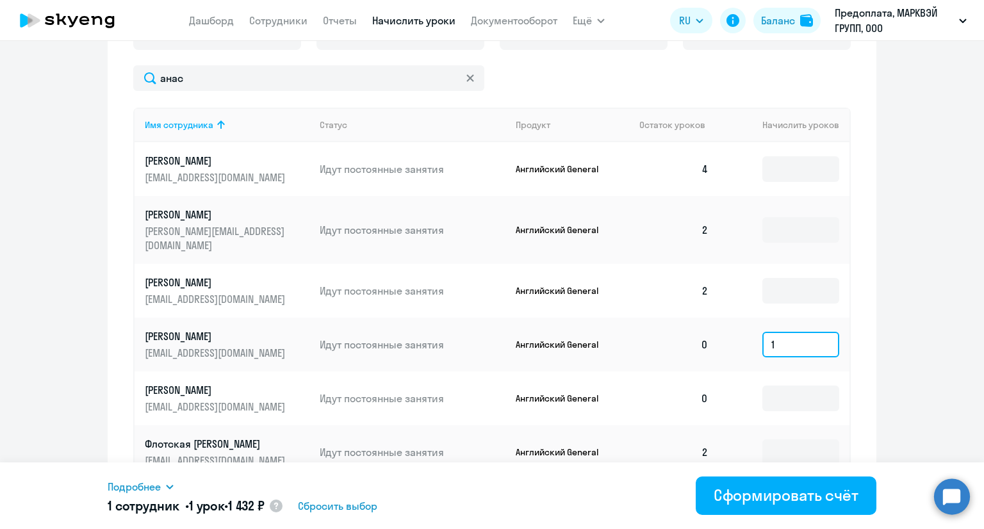
drag, startPoint x: 780, startPoint y: 328, endPoint x: 766, endPoint y: 326, distance: 14.2
click at [766, 332] on input "1" at bounding box center [800, 345] width 77 height 26
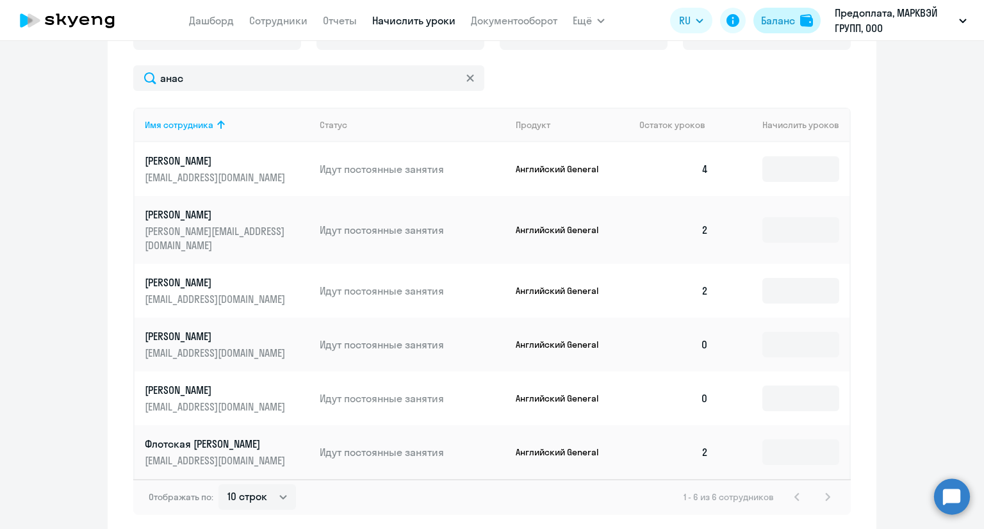
click at [802, 31] on button "Баланс" at bounding box center [786, 21] width 67 height 26
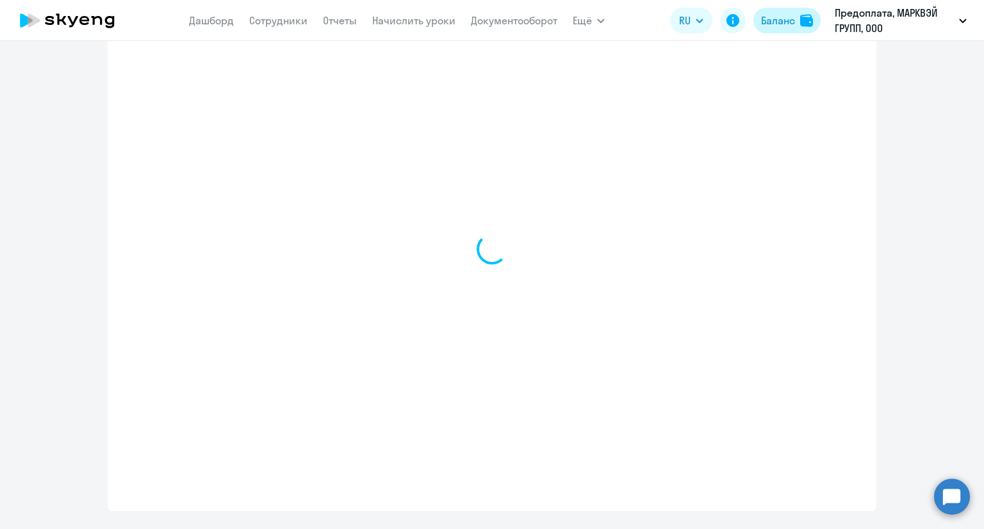
select select "english_adult_not_native_speaker"
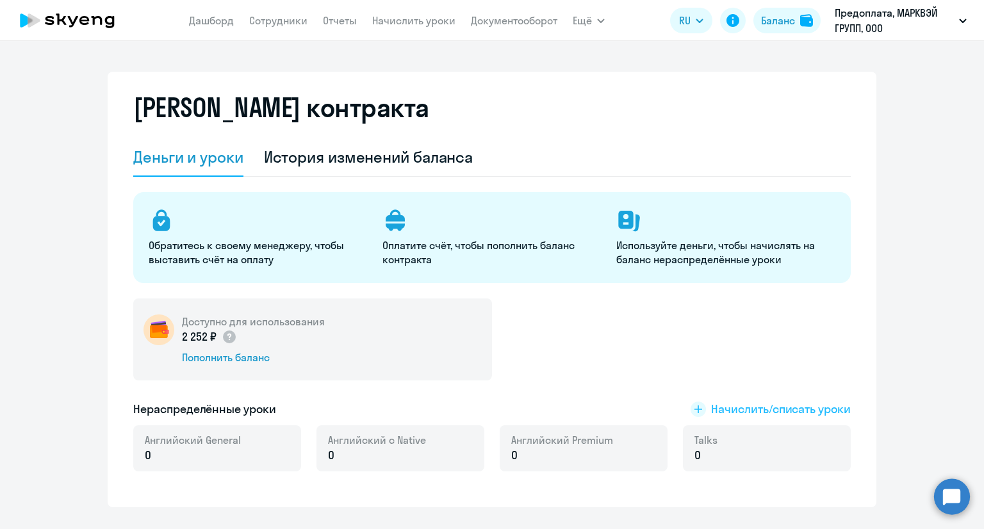
click at [730, 416] on span "Начислить/списать уроки" at bounding box center [781, 409] width 140 height 17
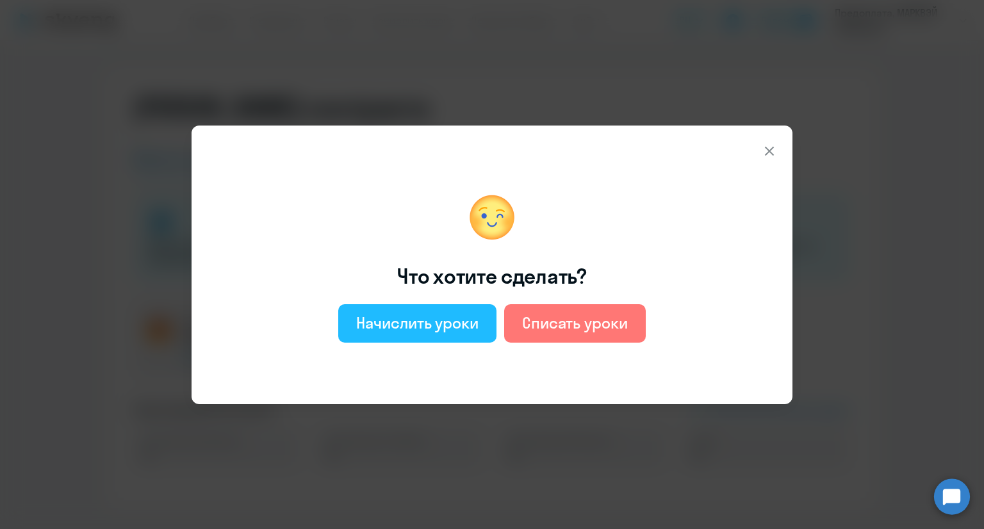
click at [434, 322] on div "Начислить уроки" at bounding box center [417, 323] width 122 height 20
select select "english_adult_not_native_speaker"
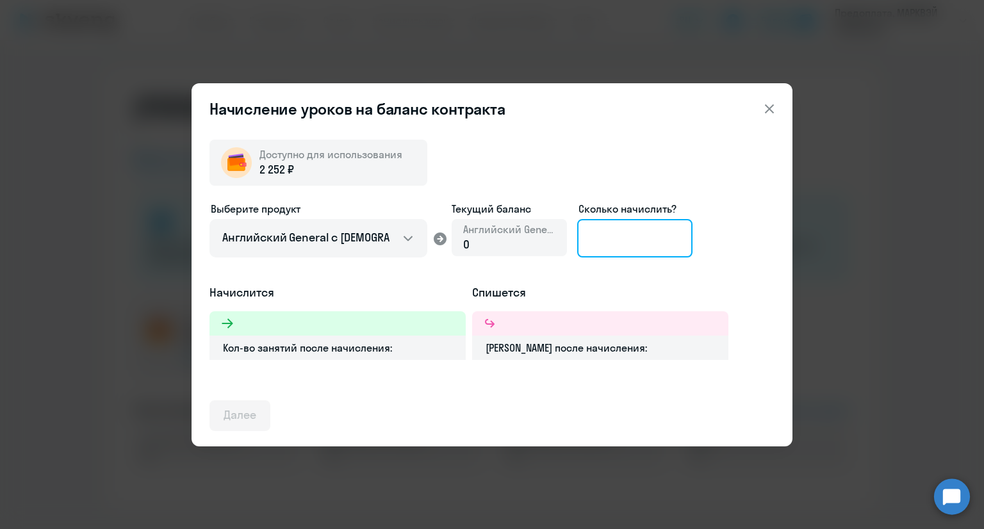
click at [593, 237] on input at bounding box center [634, 238] width 115 height 38
drag, startPoint x: 594, startPoint y: 239, endPoint x: 577, endPoint y: 239, distance: 17.3
click at [577, 239] on input "2" at bounding box center [634, 238] width 115 height 38
type input "1"
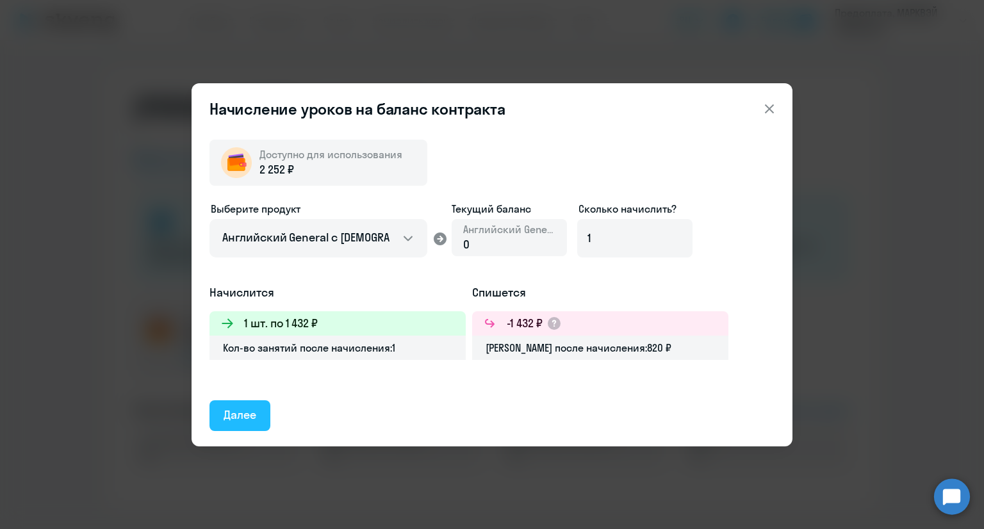
click at [246, 409] on div "Далее" at bounding box center [240, 415] width 33 height 17
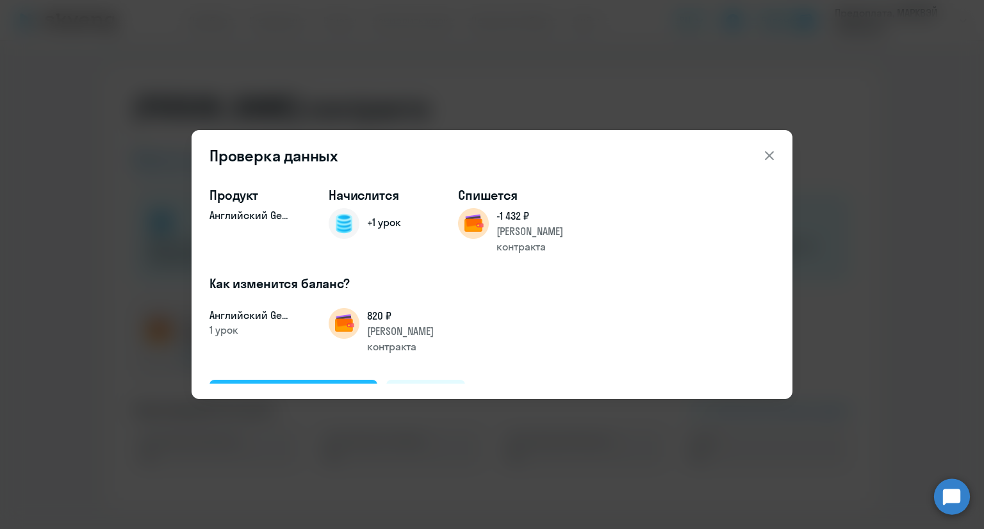
click at [315, 386] on div "Подтвердить и начислить" at bounding box center [294, 394] width 140 height 17
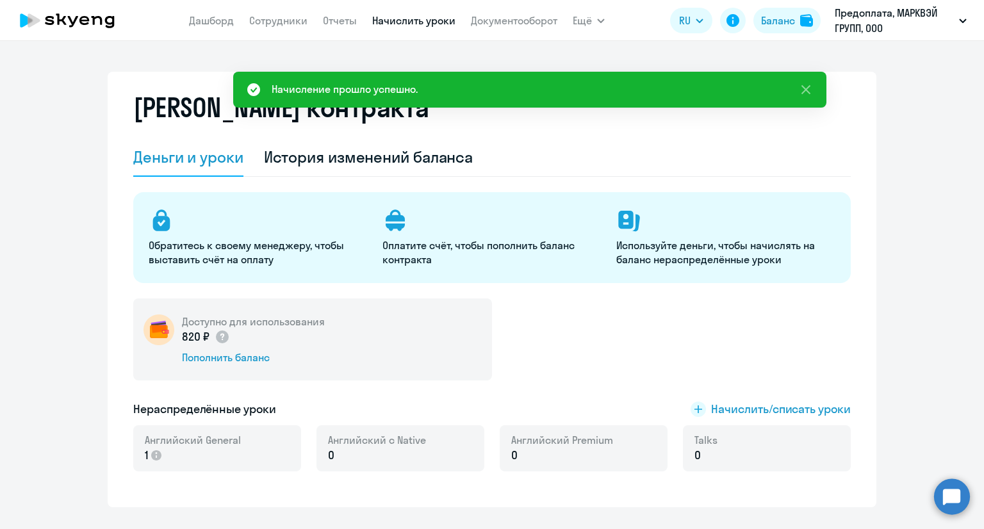
click at [436, 21] on link "Начислить уроки" at bounding box center [413, 20] width 83 height 13
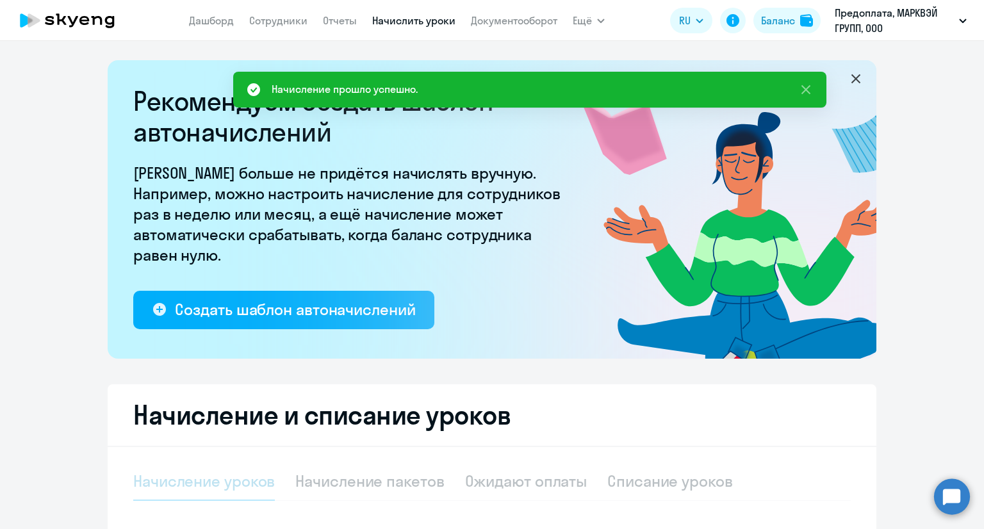
select select "10"
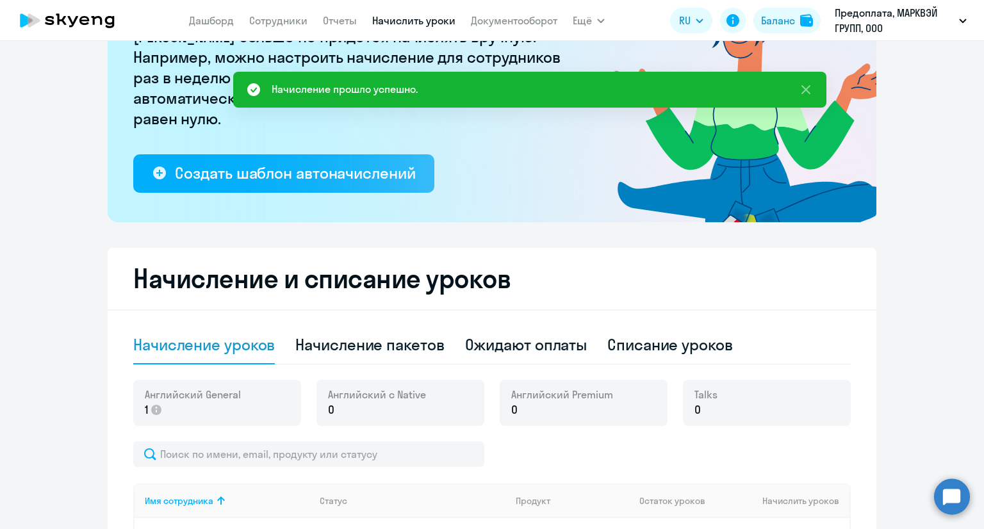
scroll to position [256, 0]
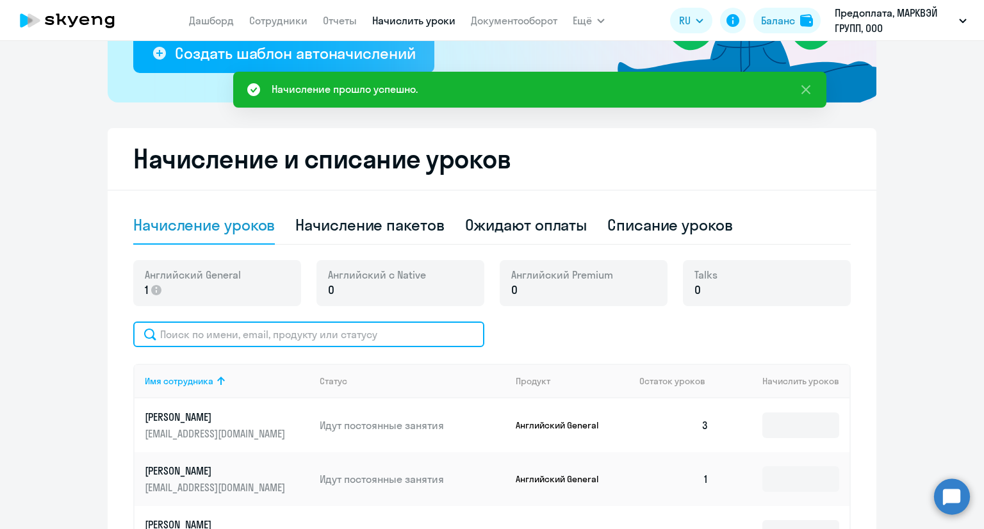
click at [371, 326] on input "text" at bounding box center [308, 335] width 351 height 26
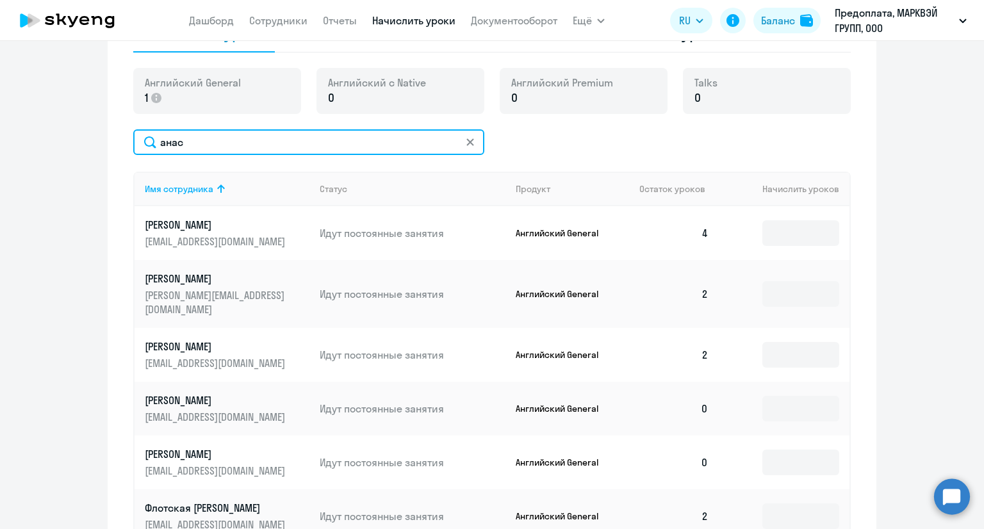
scroll to position [512, 0]
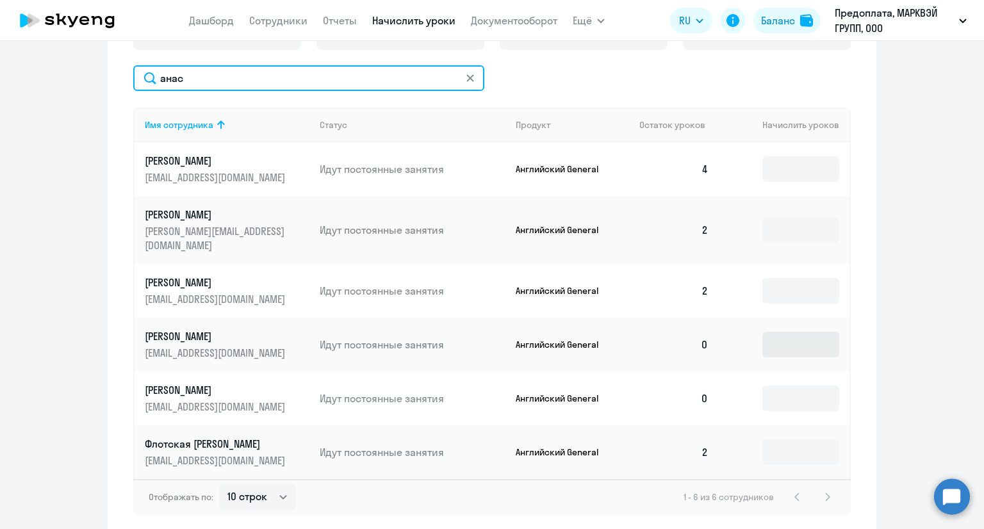
type input "анас"
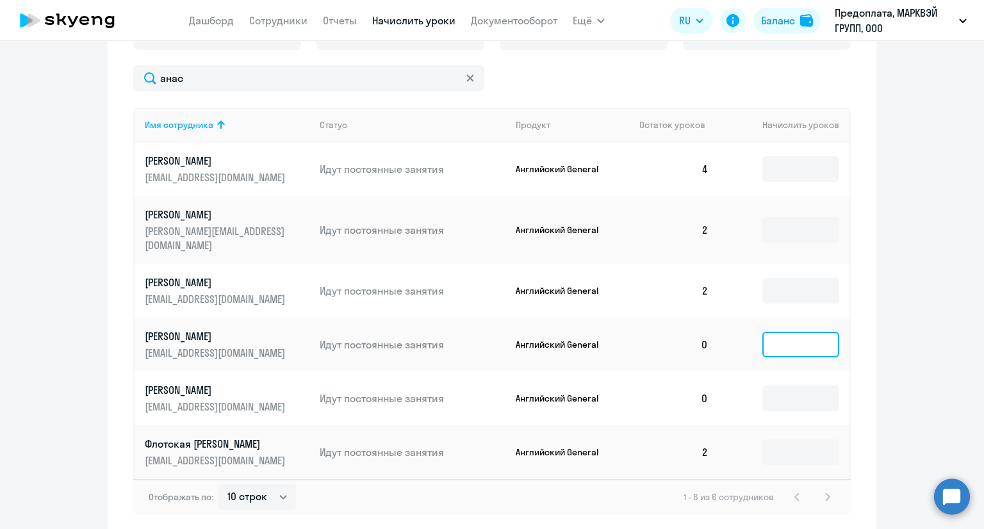
click at [784, 336] on input at bounding box center [800, 345] width 77 height 26
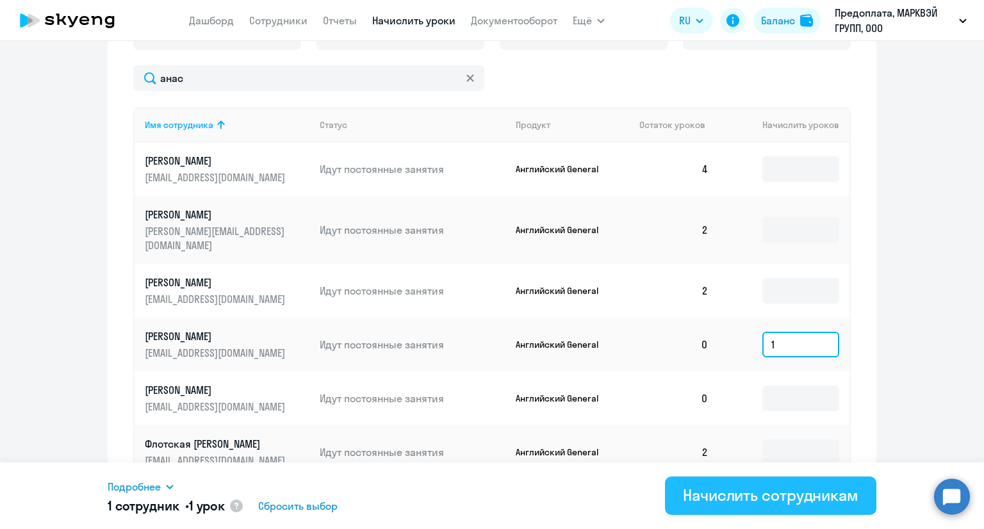
type input "1"
click at [740, 485] on div "Начислить сотрудникам" at bounding box center [770, 495] width 175 height 20
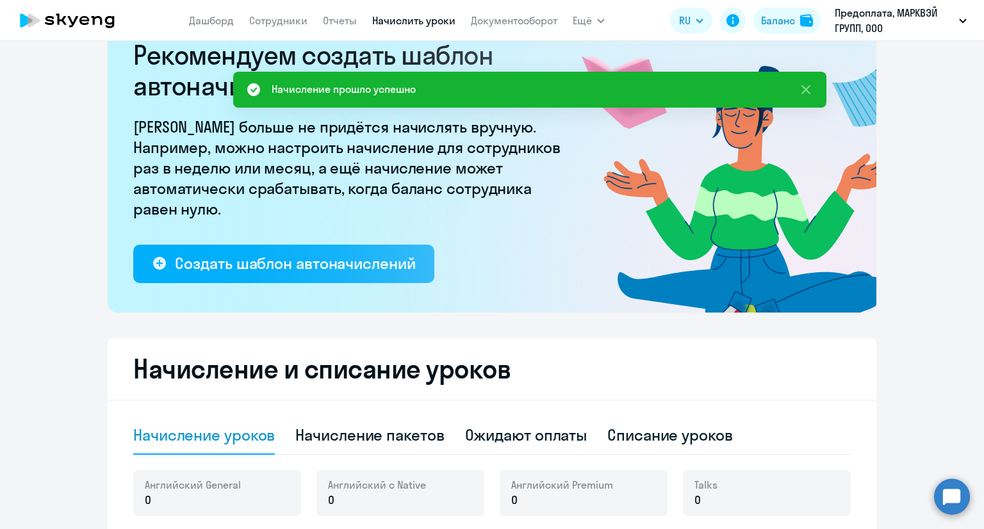
scroll to position [0, 0]
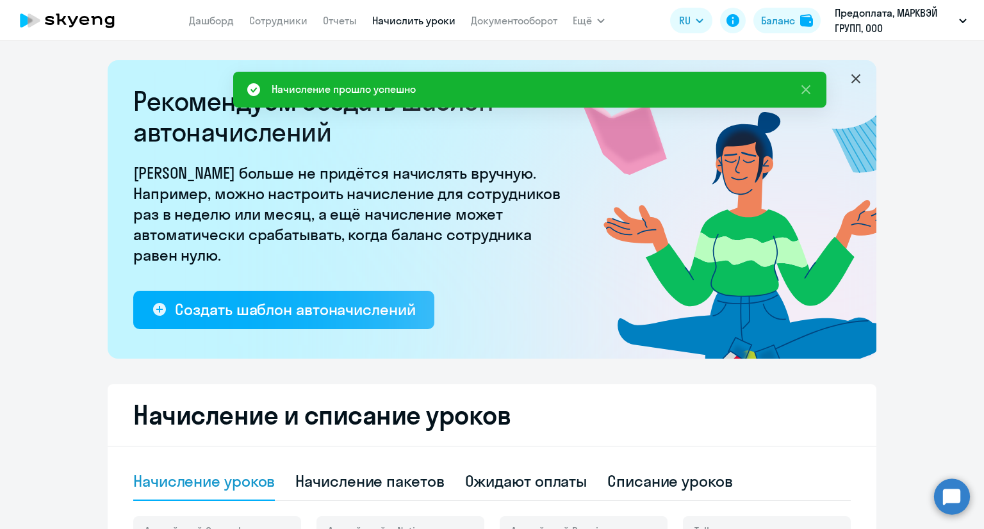
click at [95, 22] on icon at bounding box center [67, 20] width 113 height 32
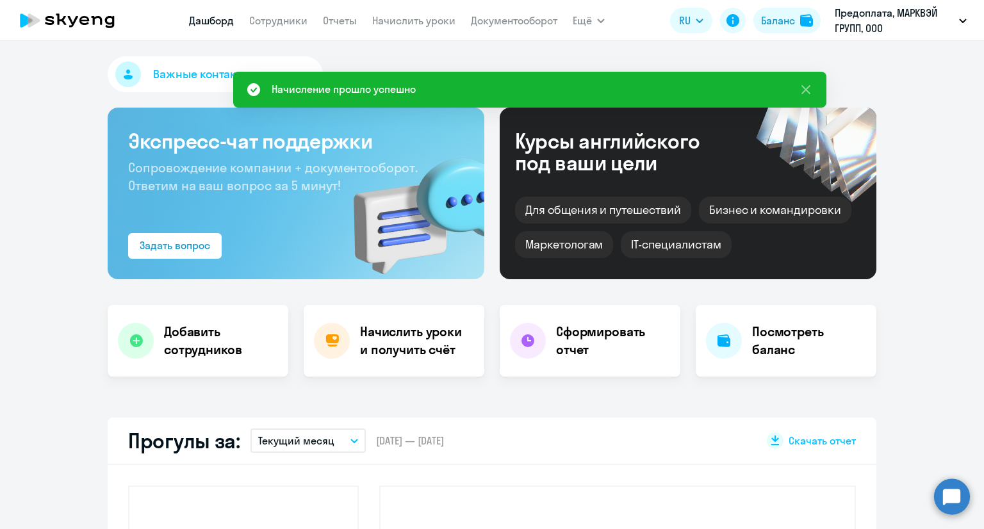
select select "30"
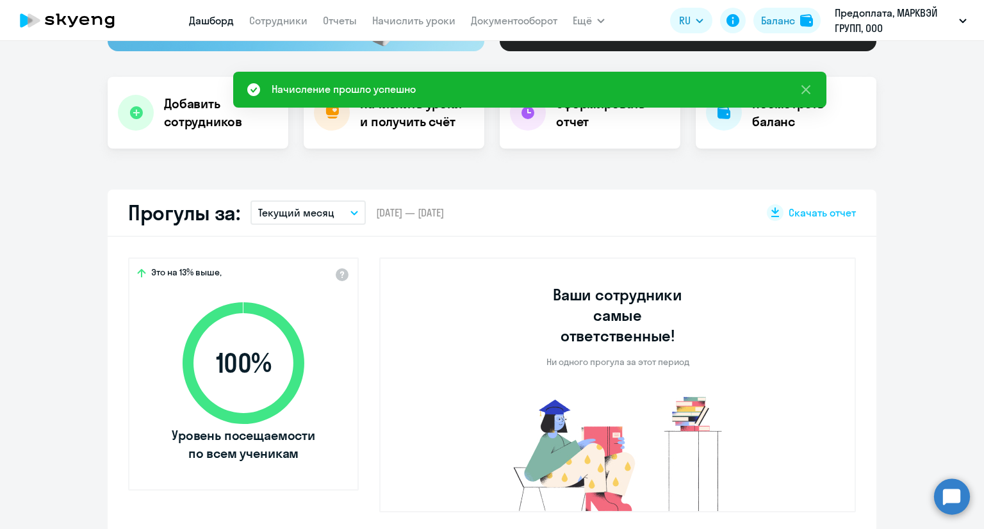
scroll to position [256, 0]
